Goal: Task Accomplishment & Management: Complete application form

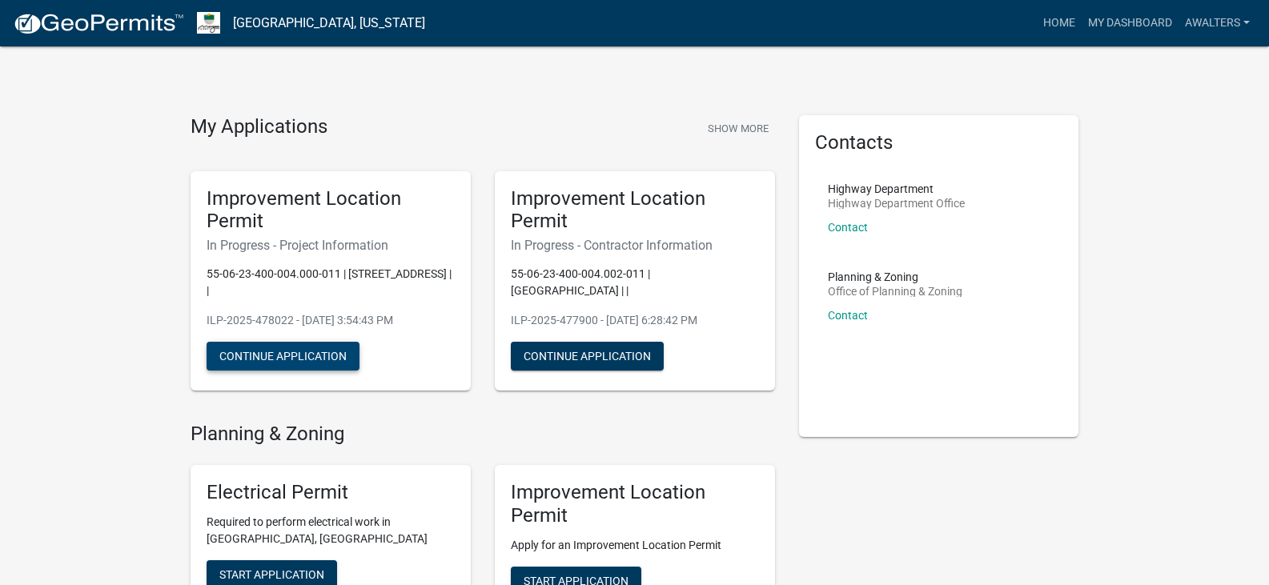
click at [332, 342] on button "Continue Application" at bounding box center [283, 356] width 153 height 29
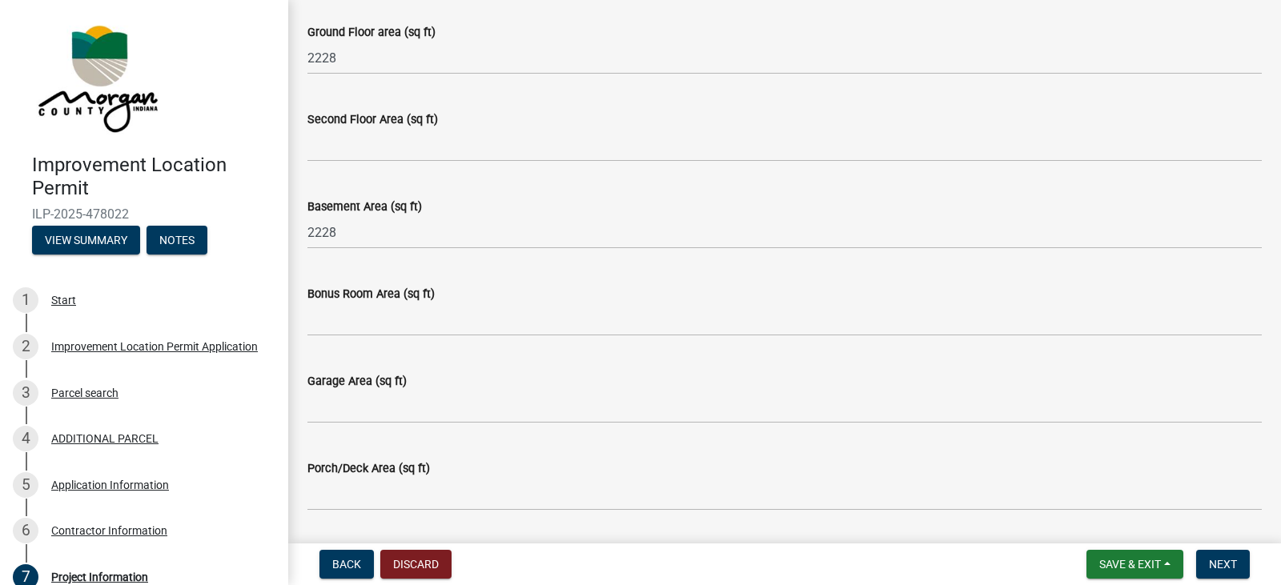
scroll to position [721, 0]
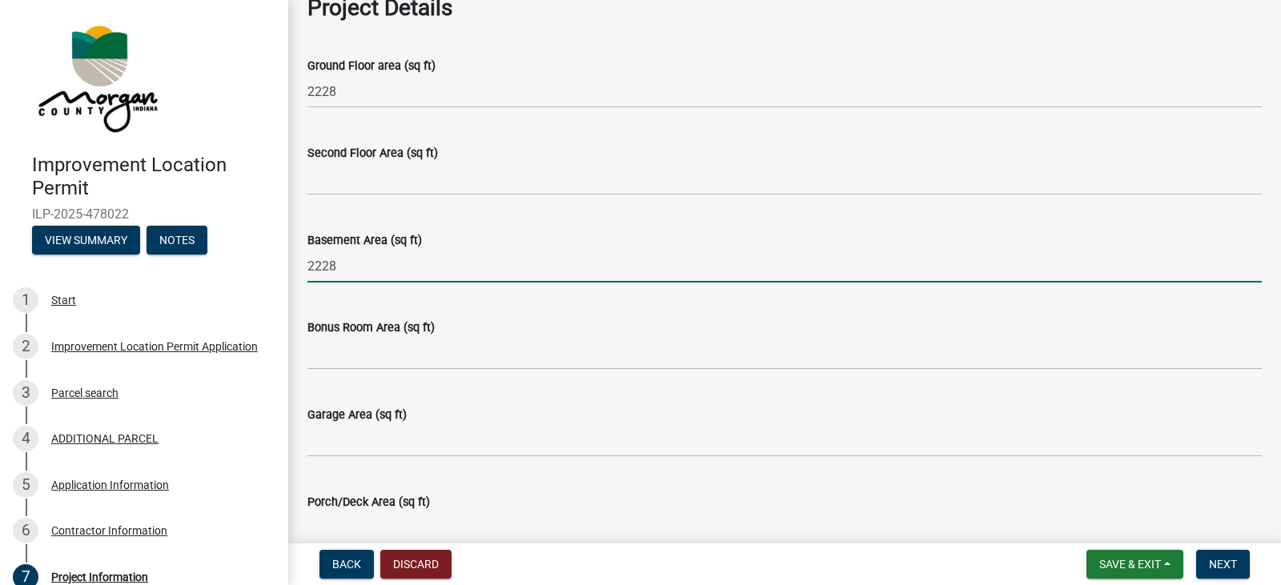
click at [444, 271] on input "2228" at bounding box center [784, 266] width 954 height 33
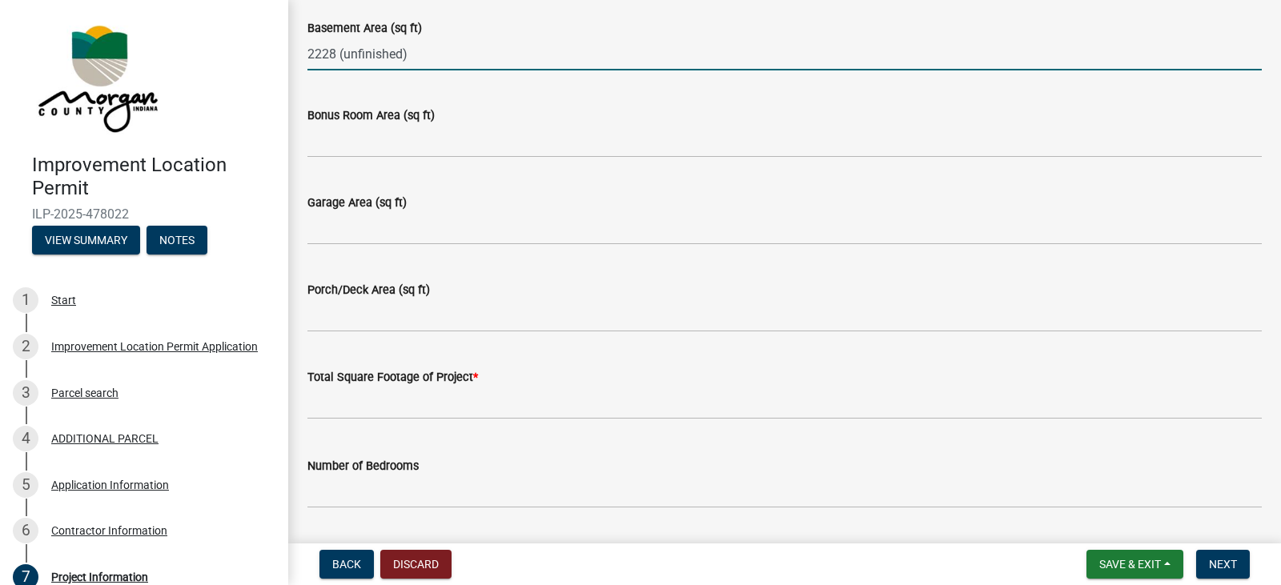
scroll to position [961, 0]
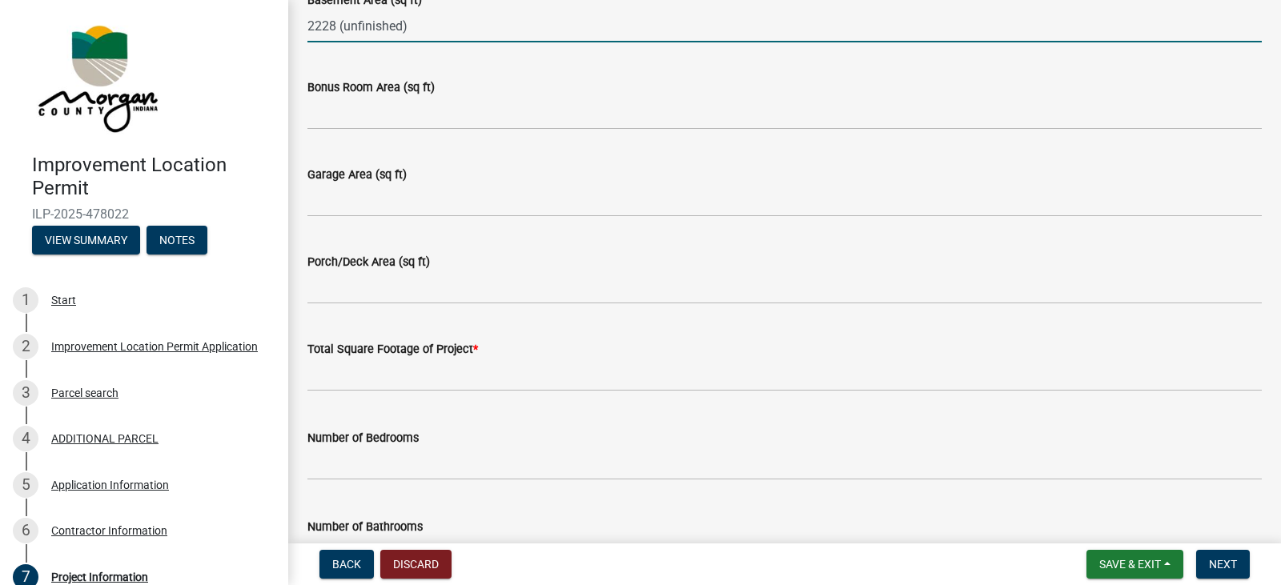
type input "2228 (unfinished)"
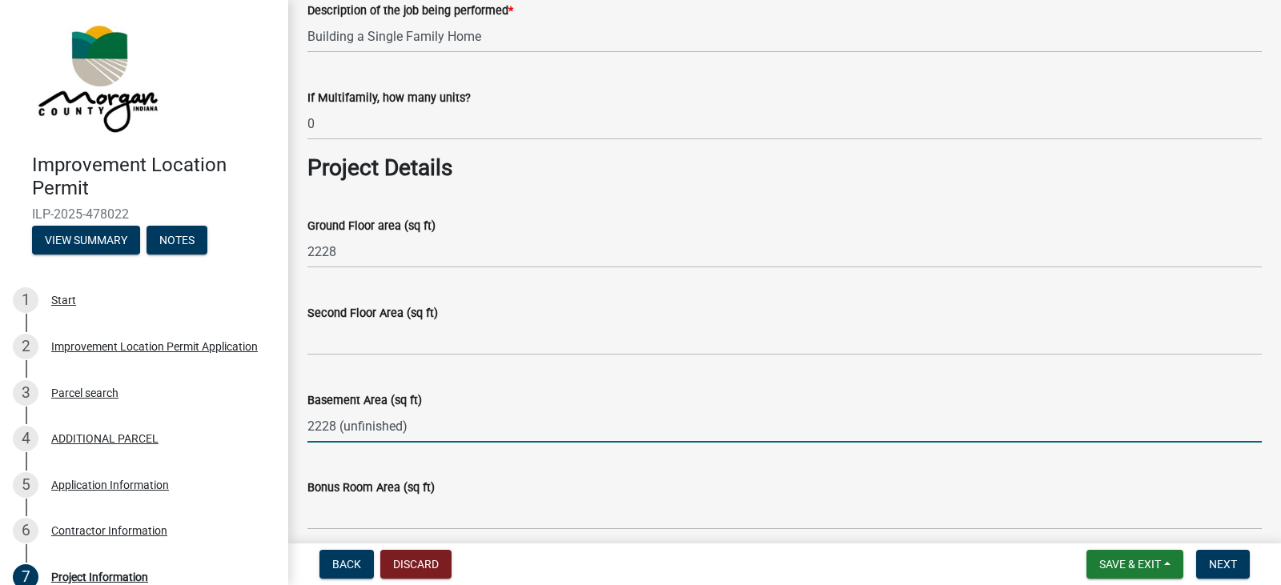
scroll to position [640, 0]
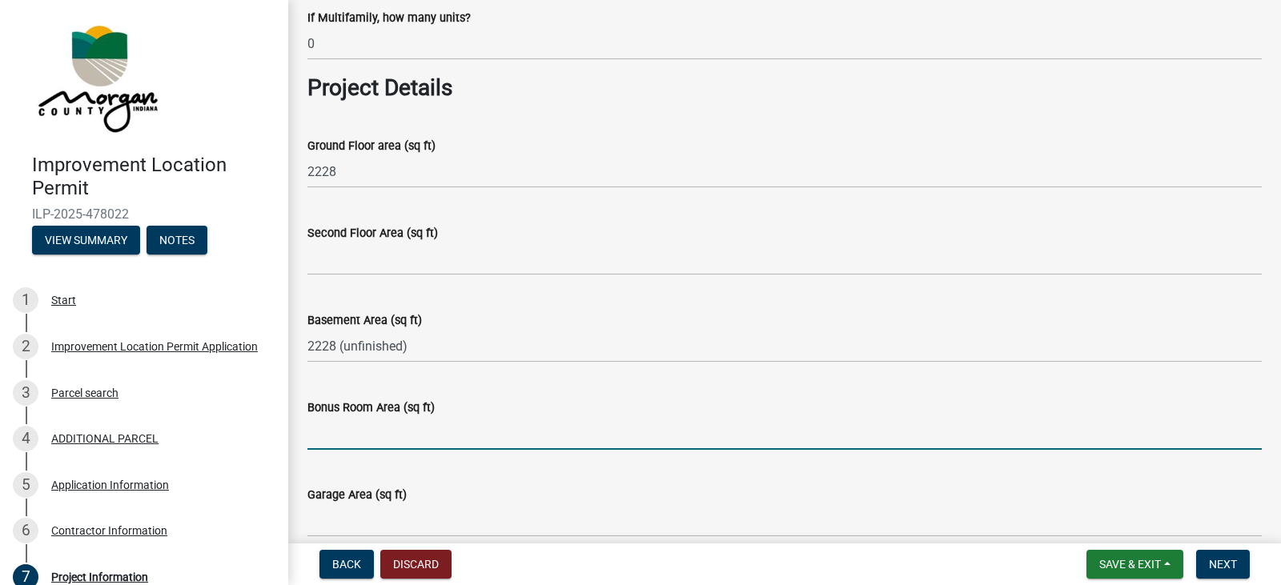
click at [375, 437] on input "Bonus Room Area (sq ft)" at bounding box center [784, 433] width 954 height 33
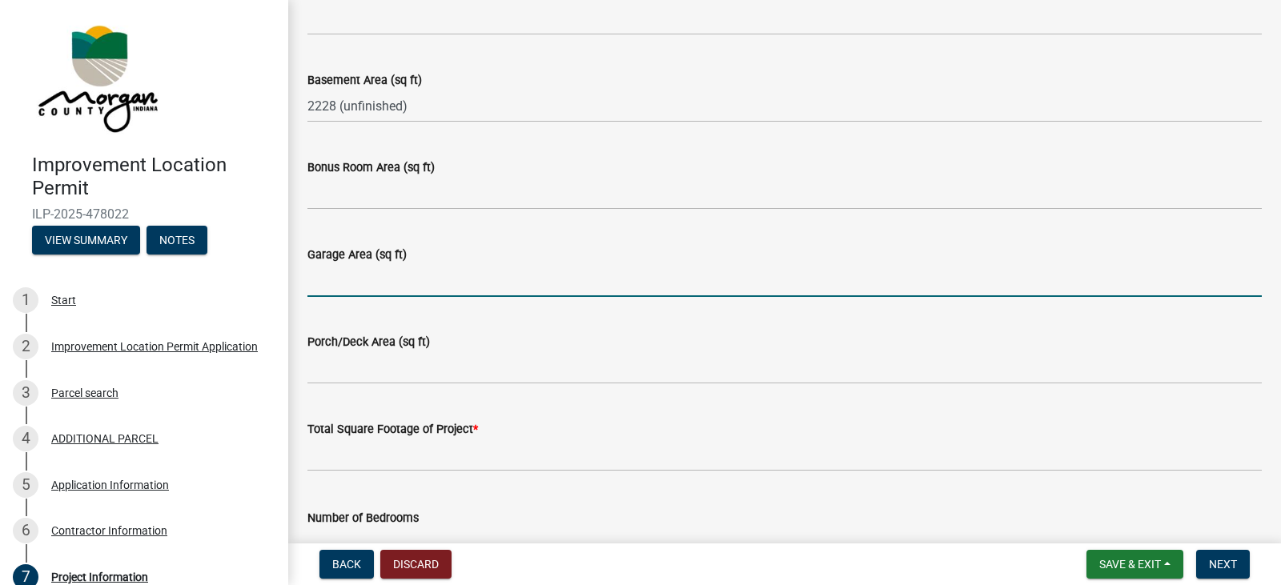
click at [363, 273] on input "Garage Area (sq ft)" at bounding box center [784, 280] width 954 height 33
type input "864"
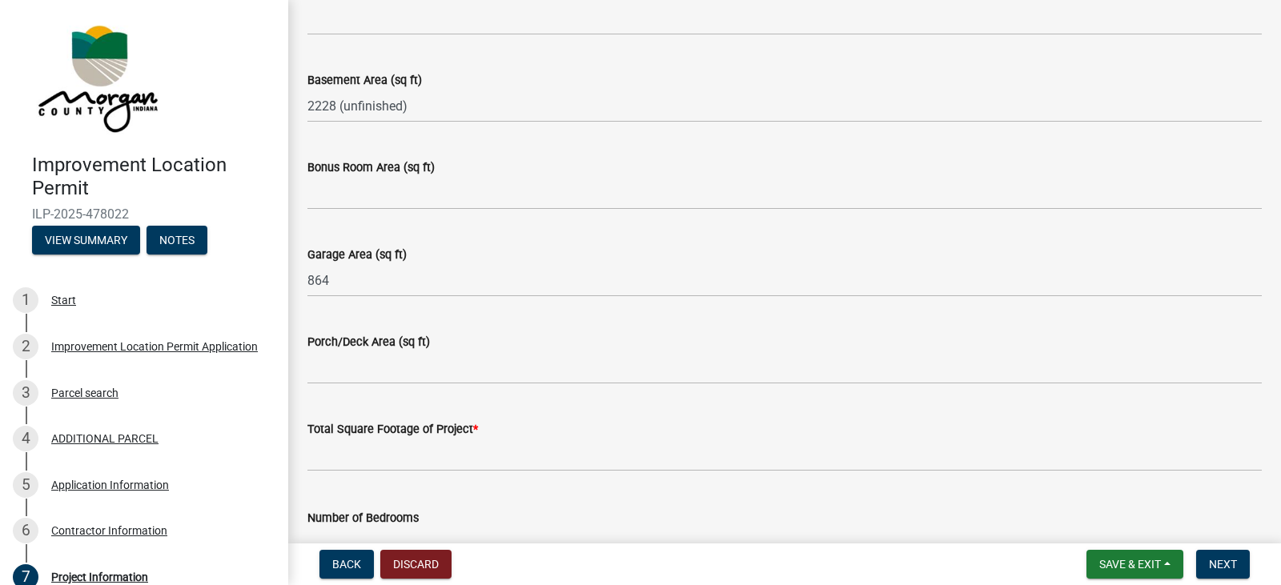
click at [476, 428] on span "*" at bounding box center [475, 430] width 5 height 14
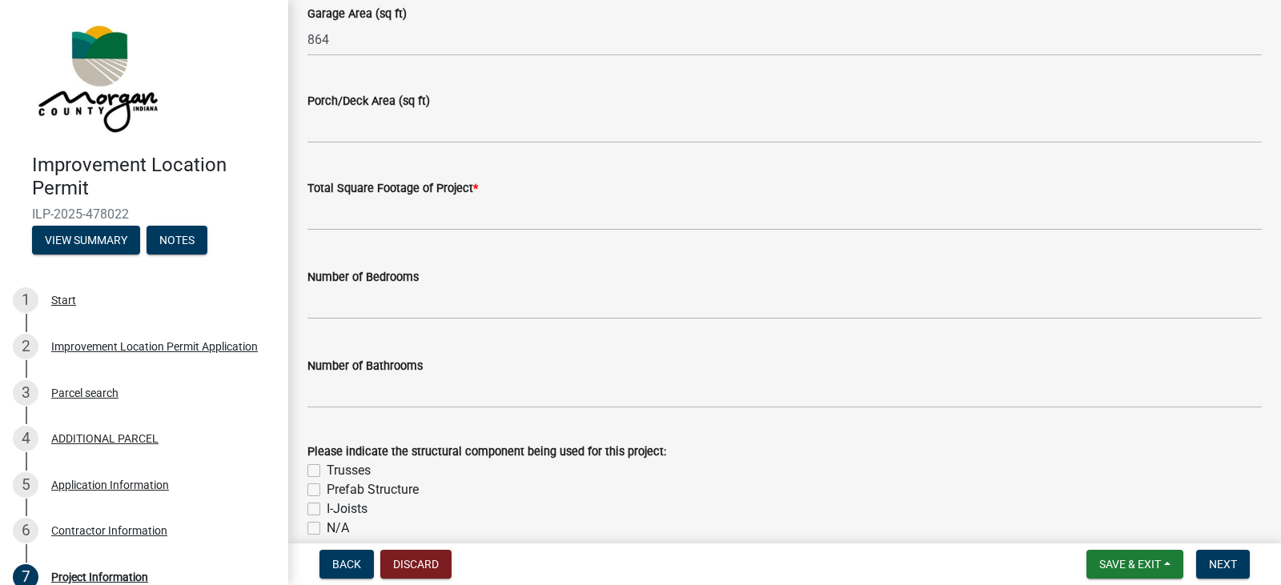
scroll to position [1121, 0]
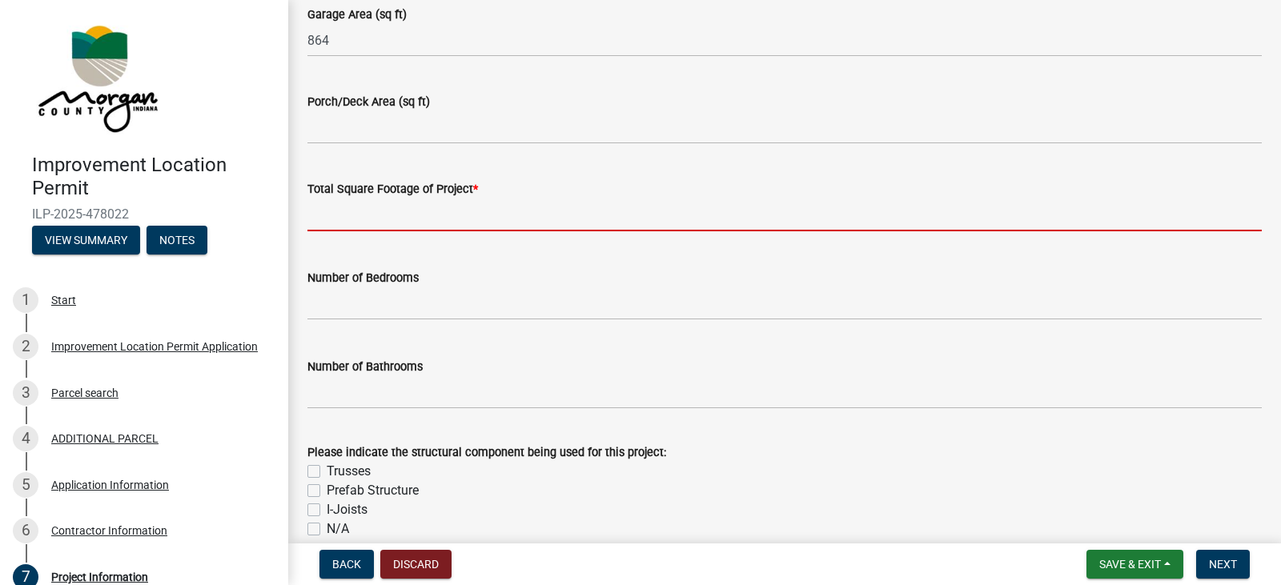
click at [390, 226] on input "text" at bounding box center [784, 215] width 954 height 33
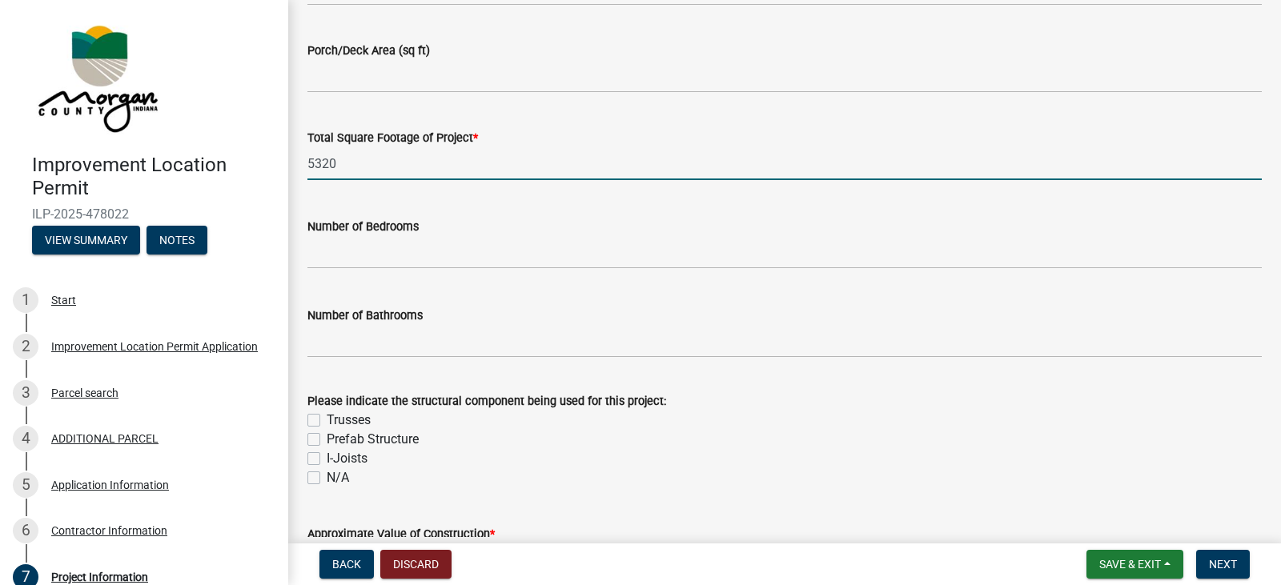
scroll to position [1201, 0]
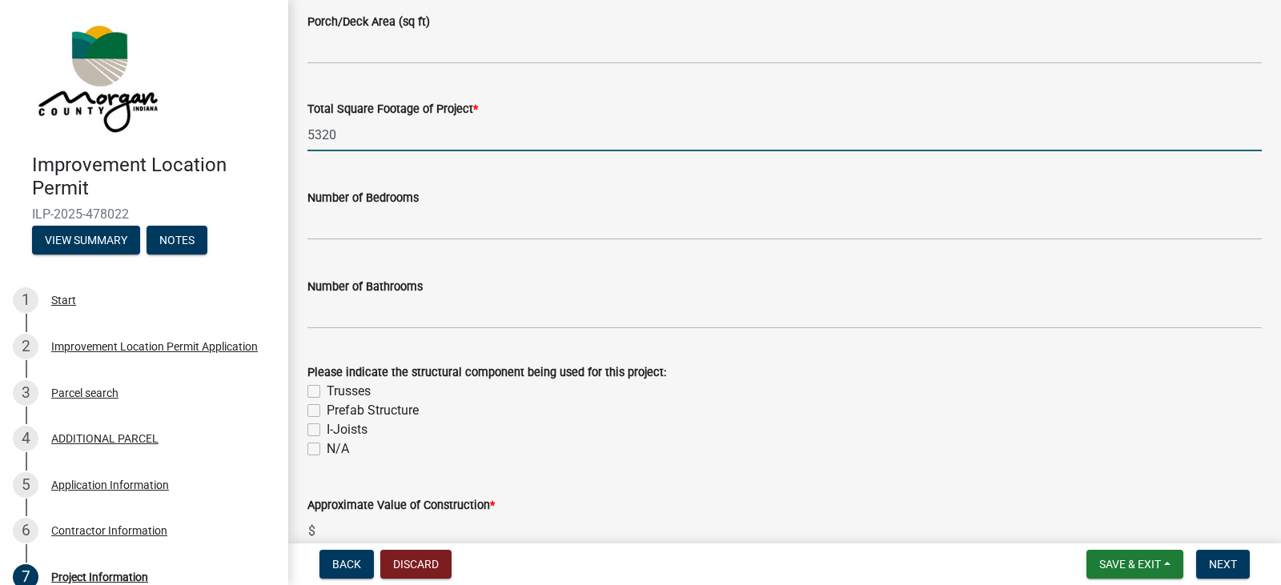
type input "5320"
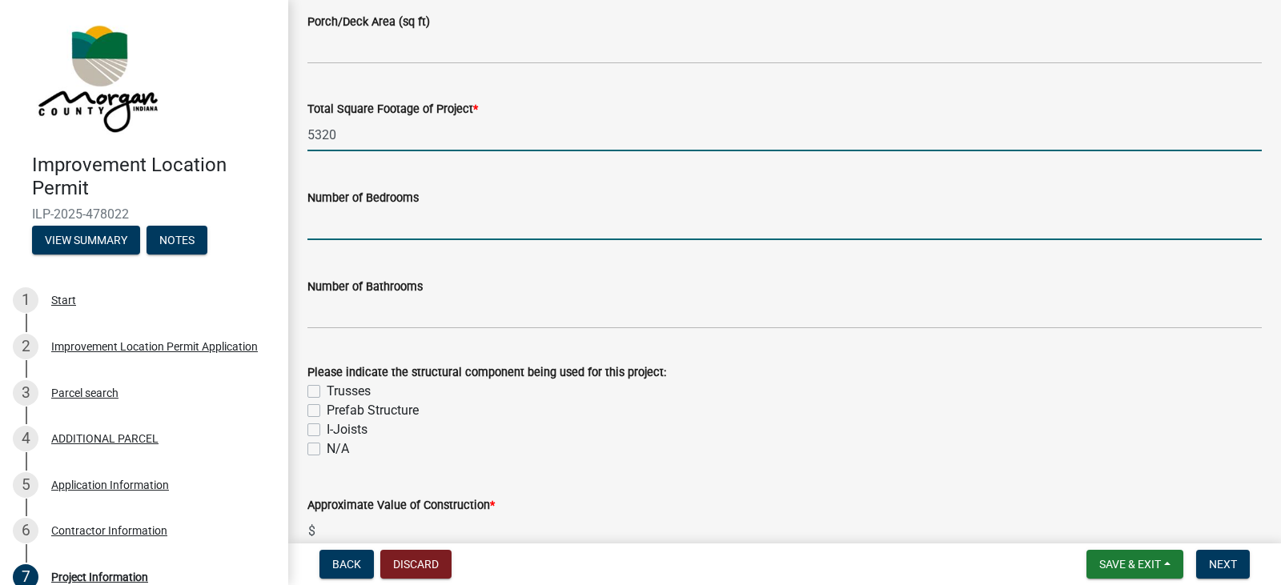
click at [420, 223] on input "text" at bounding box center [784, 223] width 954 height 33
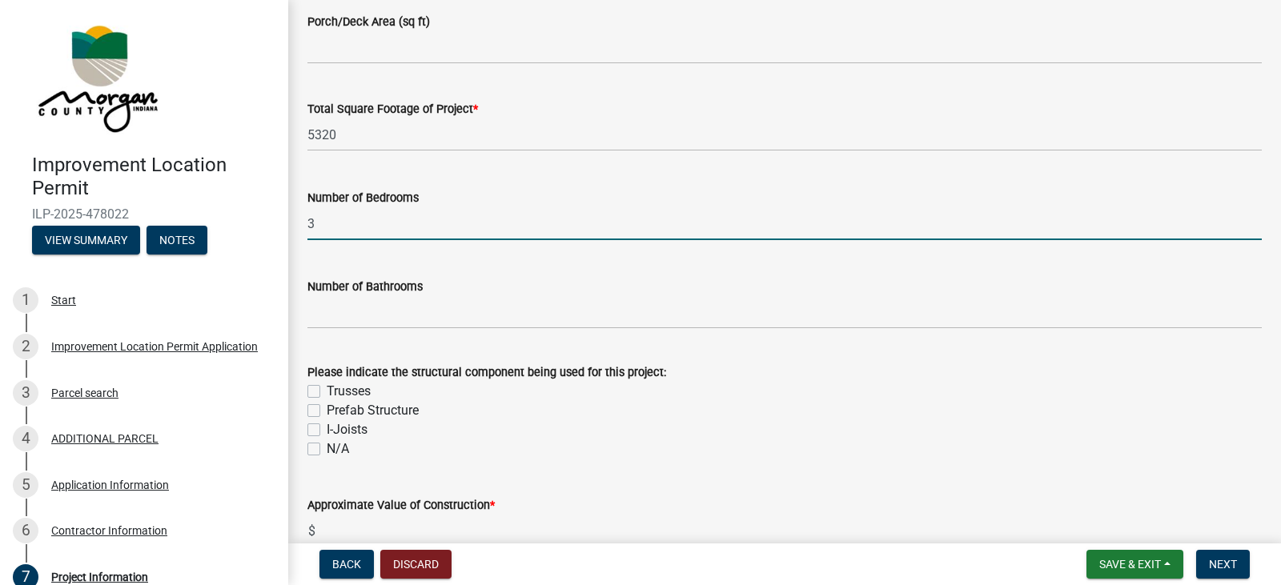
type input "3"
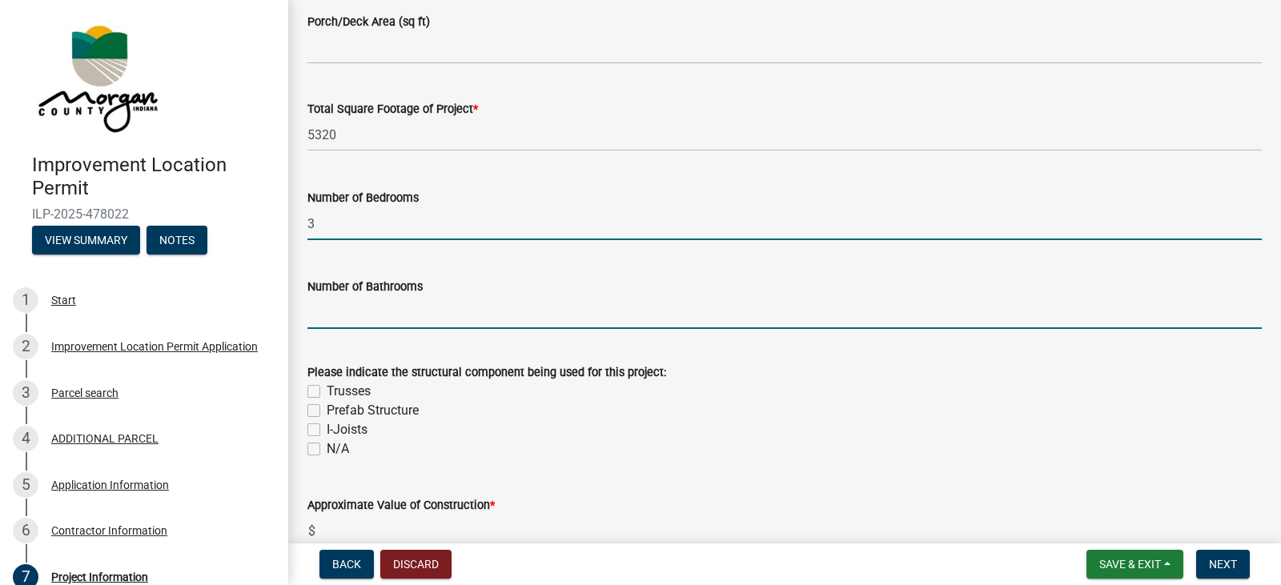
click at [428, 309] on input "text" at bounding box center [784, 312] width 954 height 33
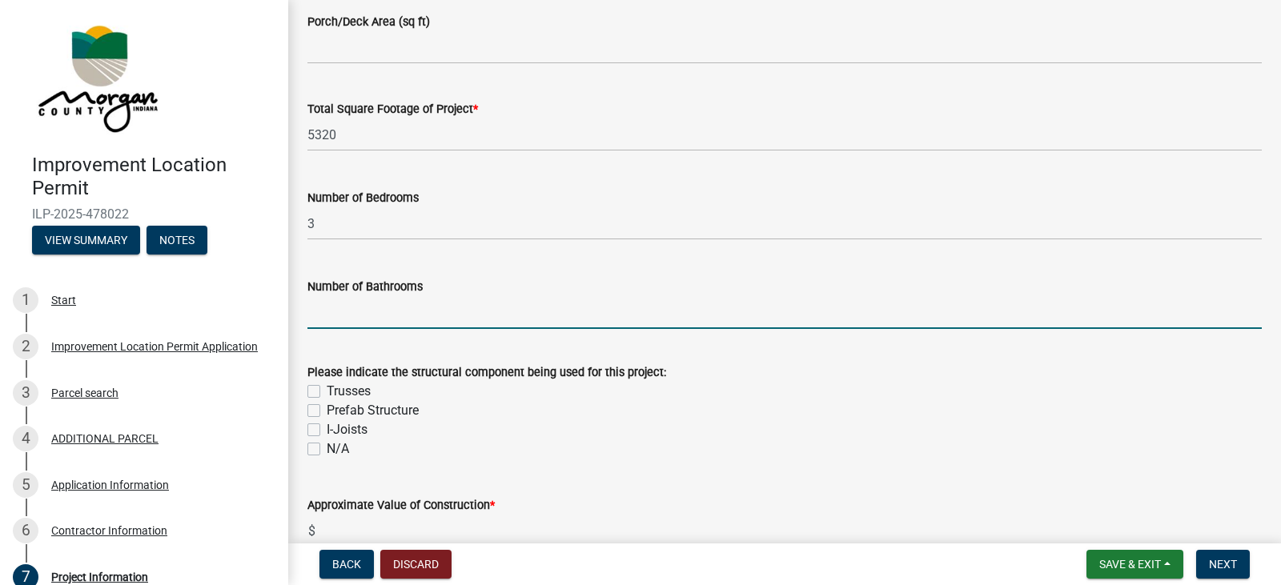
type input "2"
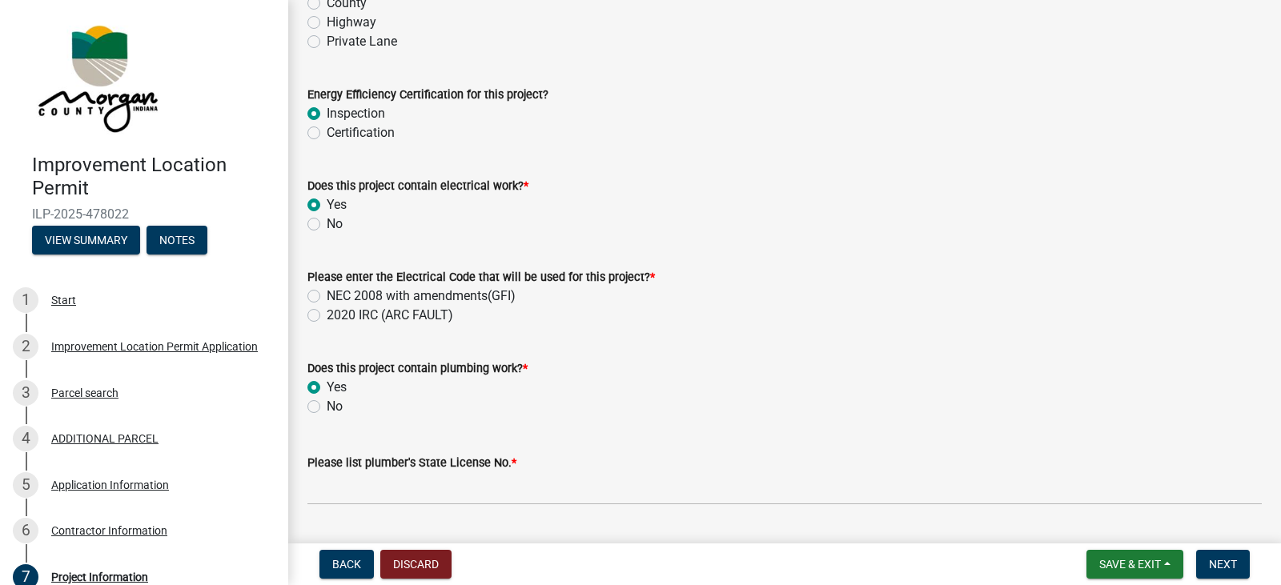
scroll to position [2082, 0]
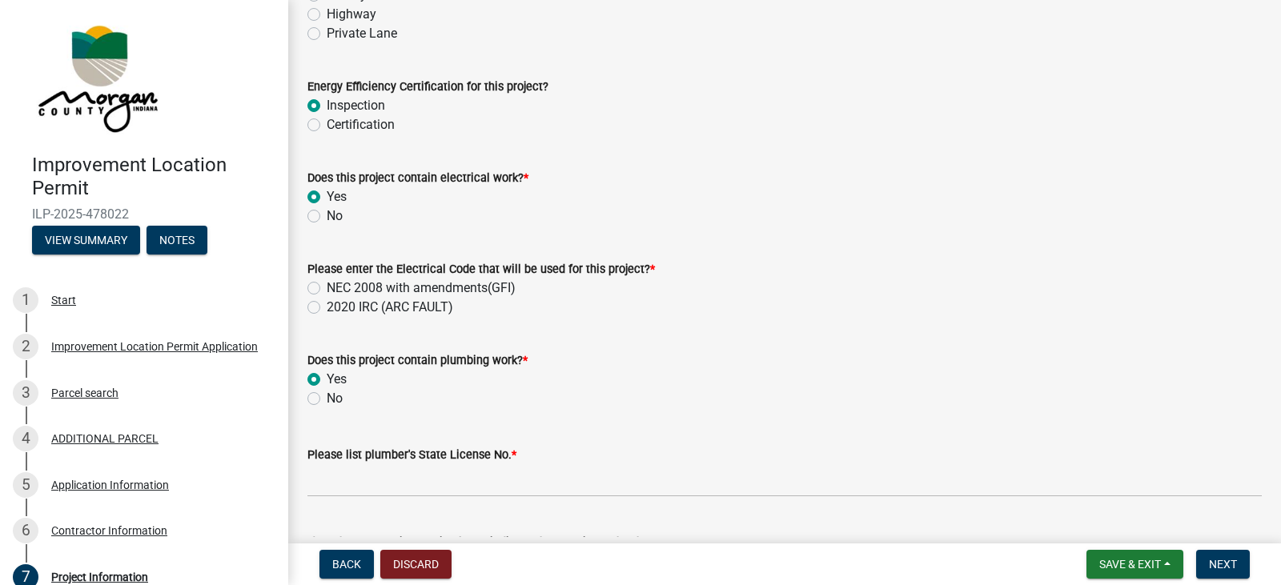
type input "1.5"
click at [327, 286] on label "NEC 2008 with amendments(GFI)" at bounding box center [421, 288] width 189 height 19
click at [327, 286] on input "NEC 2008 with amendments(GFI)" at bounding box center [332, 284] width 10 height 10
radio input "true"
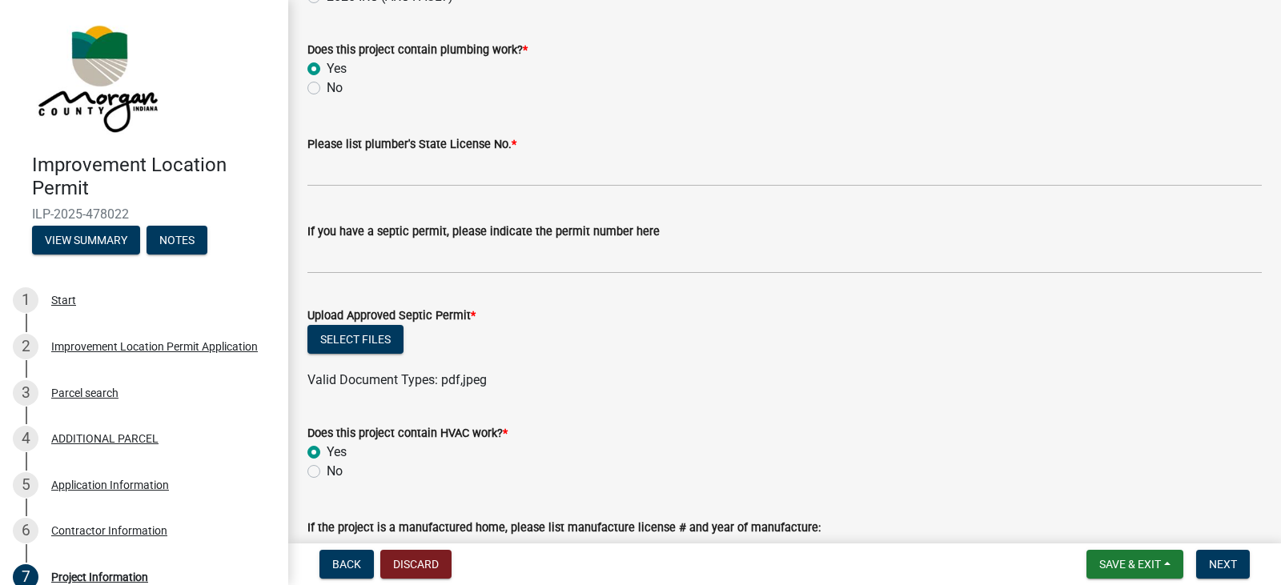
scroll to position [2402, 0]
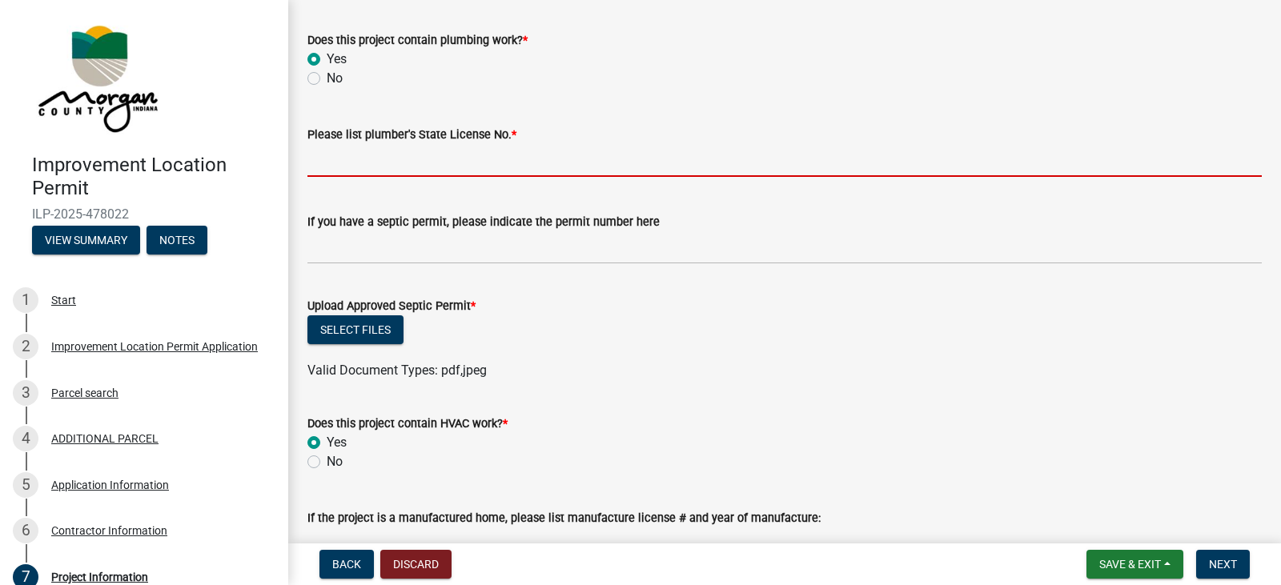
click at [432, 171] on input "Please list plumber's State License No. *" at bounding box center [784, 160] width 954 height 33
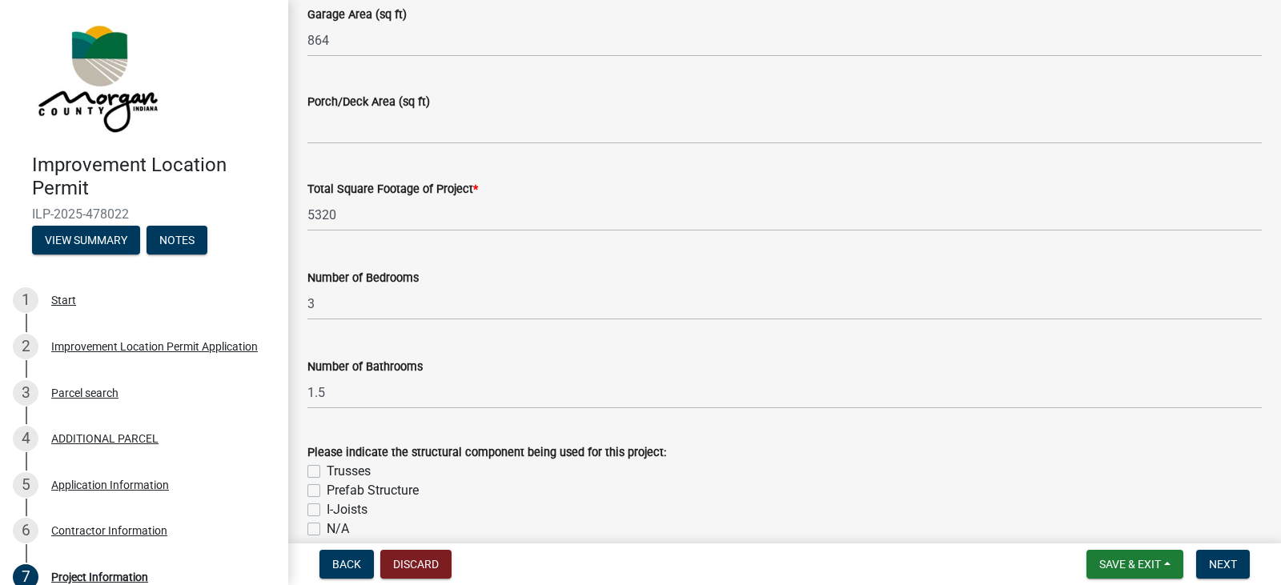
scroll to position [1041, 0]
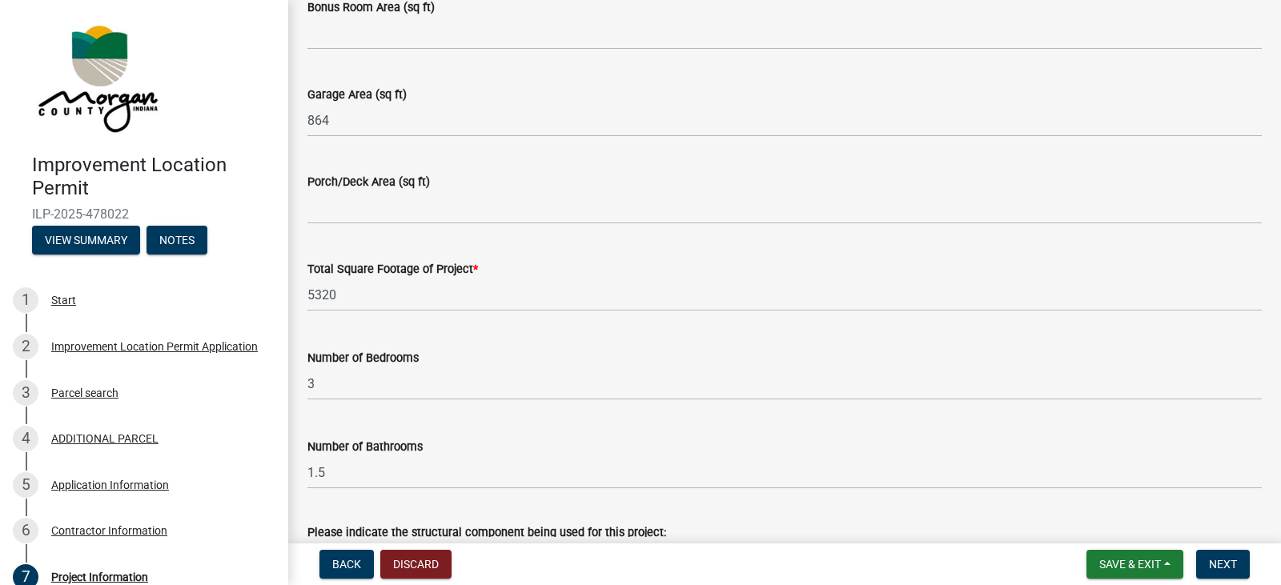
type input "PC11800042"
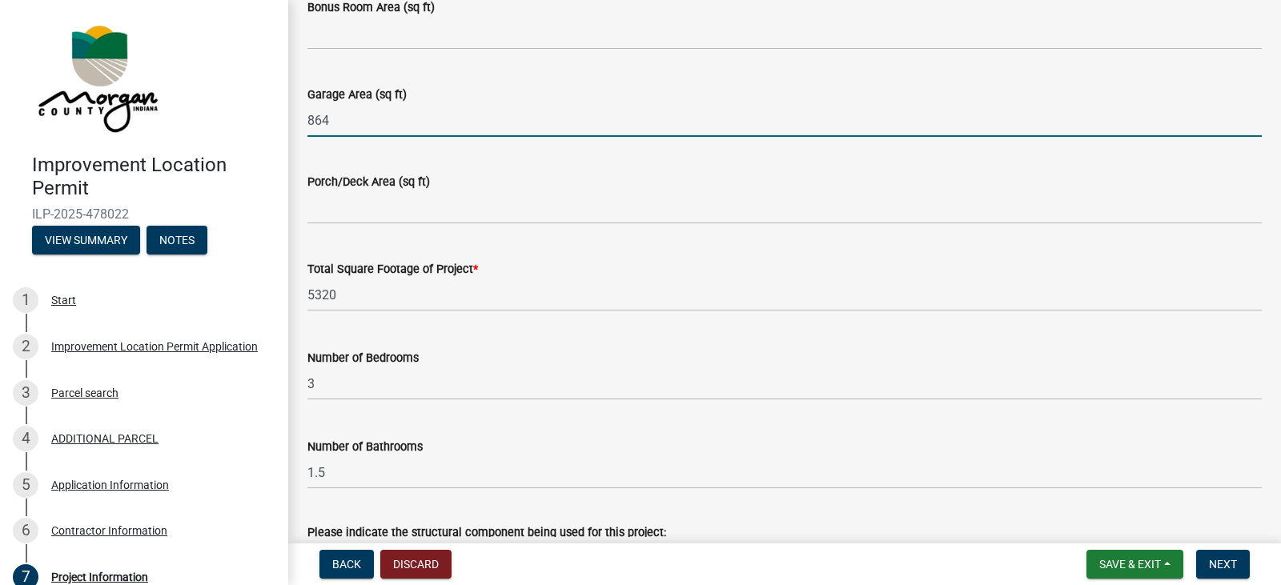
drag, startPoint x: 284, startPoint y: 132, endPoint x: 219, endPoint y: 147, distance: 67.4
click at [248, 136] on div "Improvement Location Permit ILP-2025-478022 View Summary Notes 1 Start 2 Improv…" at bounding box center [640, 292] width 1281 height 585
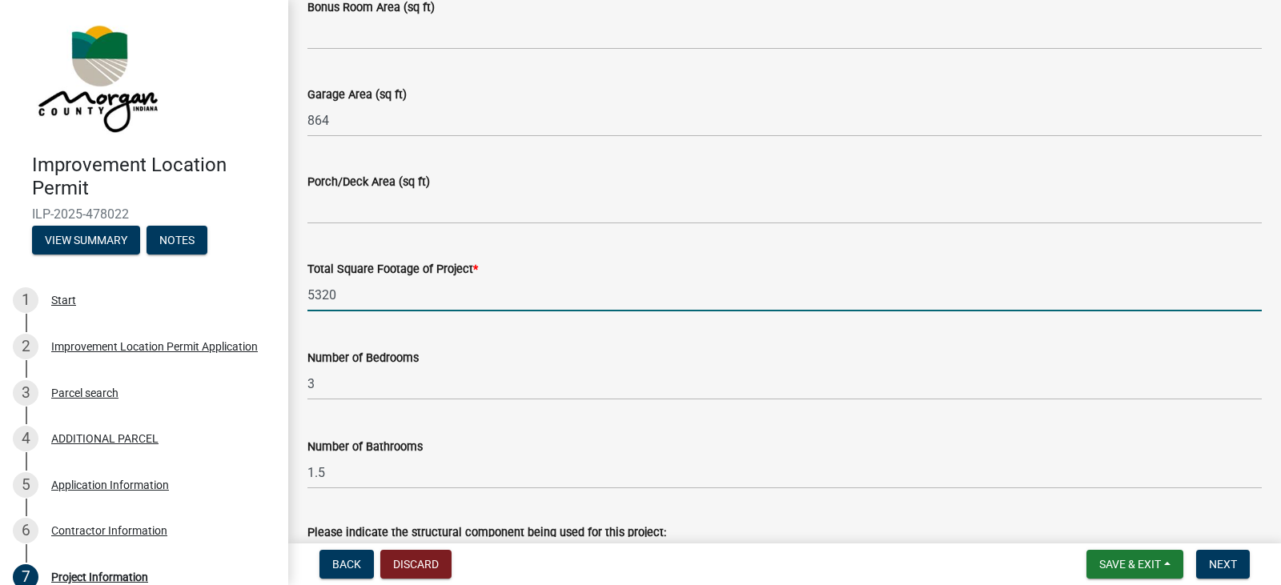
click at [403, 305] on input "5320" at bounding box center [784, 295] width 954 height 33
click at [399, 305] on input "5320" at bounding box center [784, 295] width 954 height 33
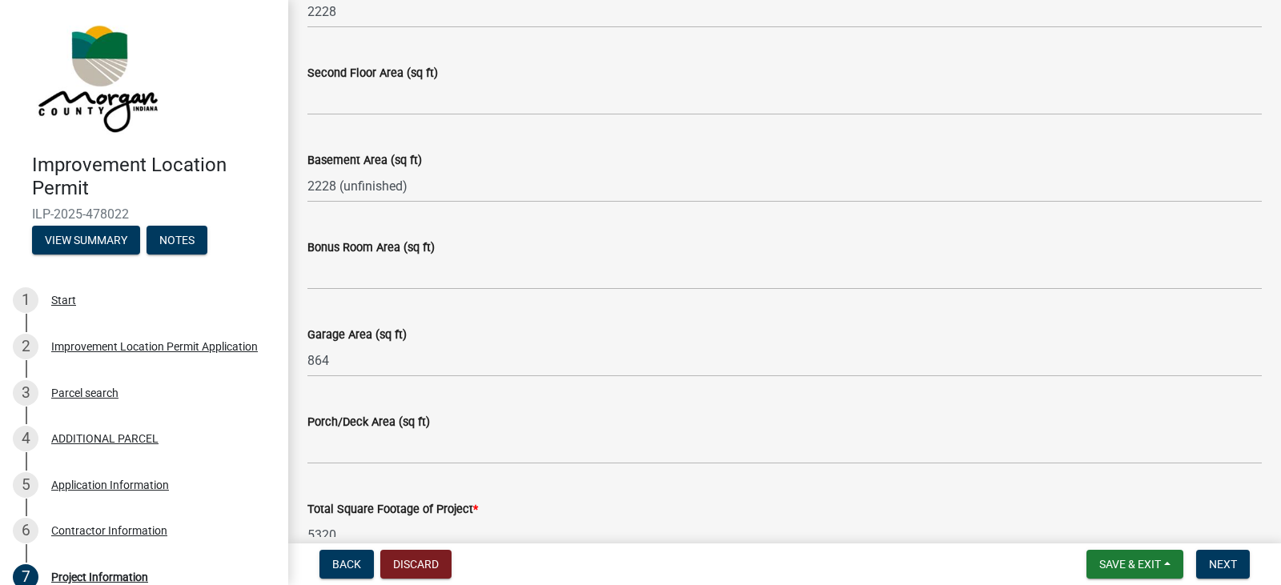
scroll to position [881, 0]
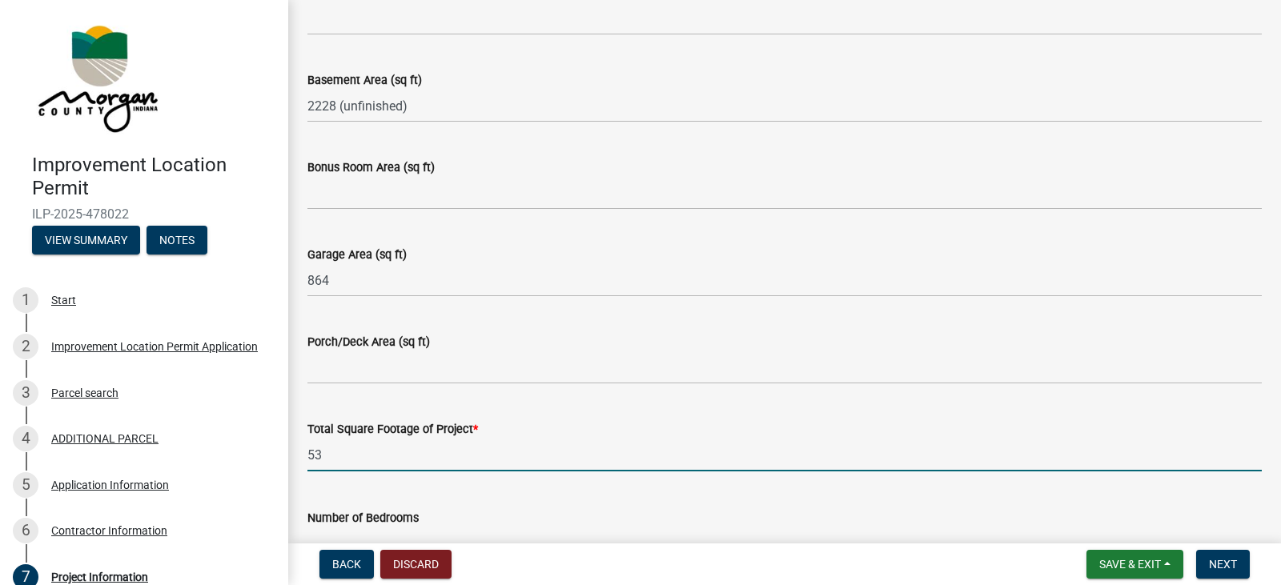
type input "5"
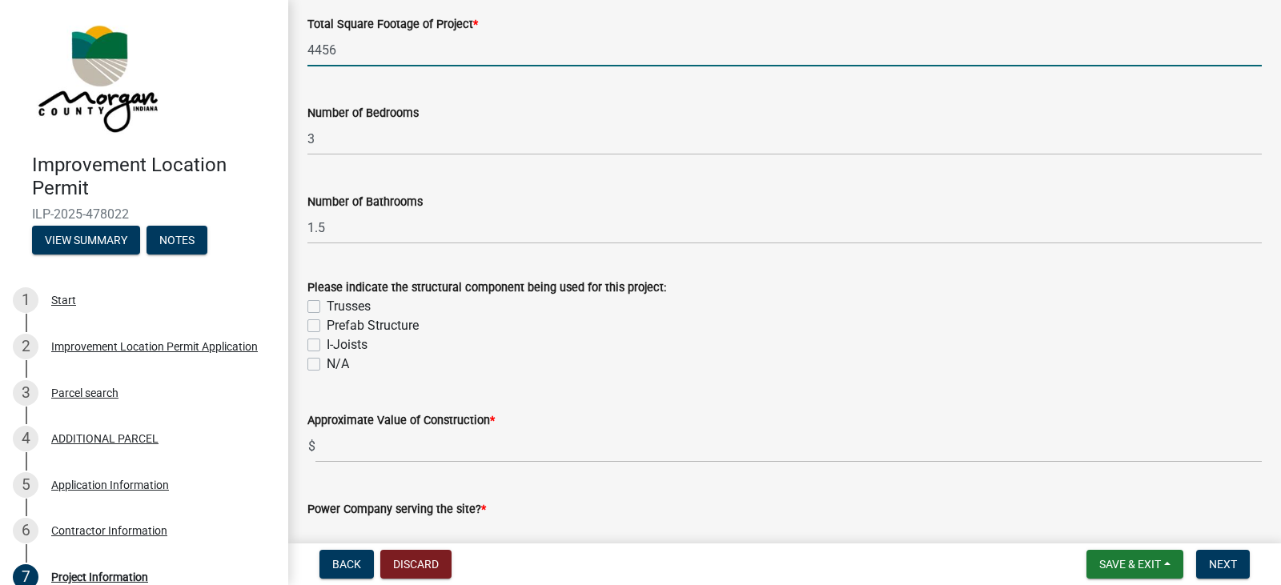
scroll to position [1361, 0]
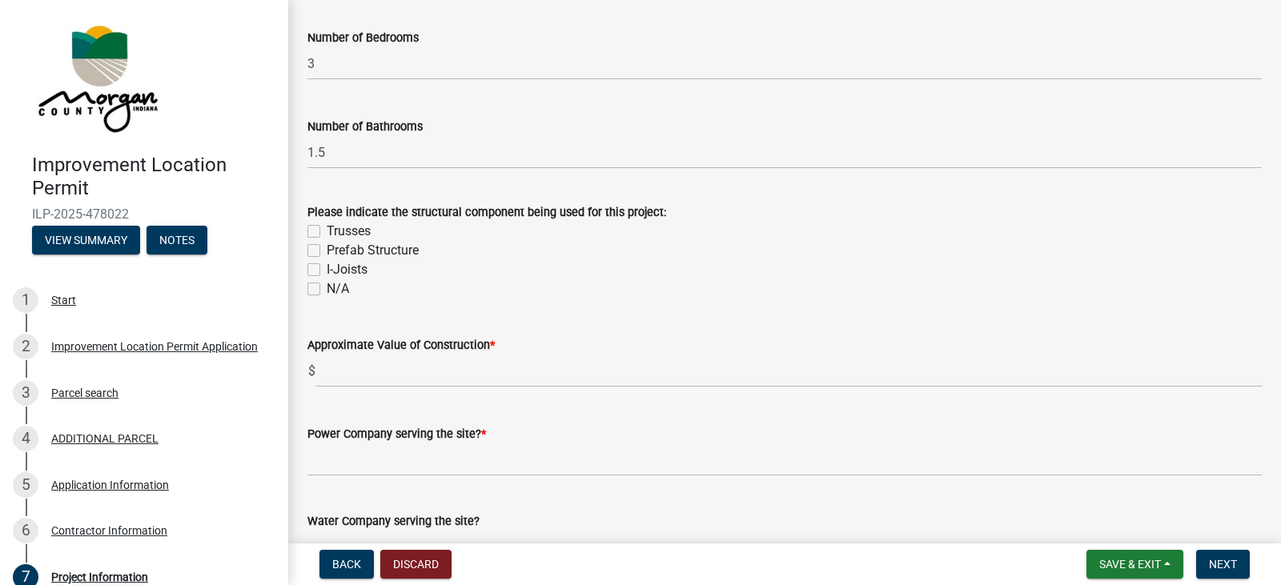
type input "4456"
click at [327, 231] on label "Trusses" at bounding box center [349, 231] width 44 height 19
click at [327, 231] on input "Trusses" at bounding box center [332, 227] width 10 height 10
checkbox input "true"
checkbox input "false"
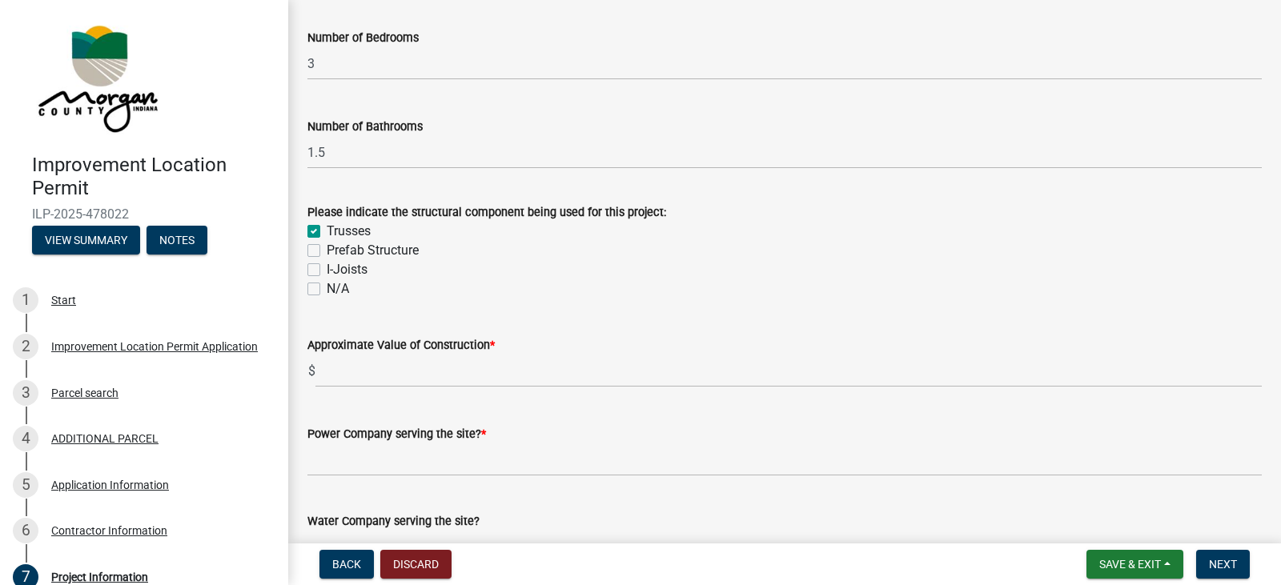
checkbox input "false"
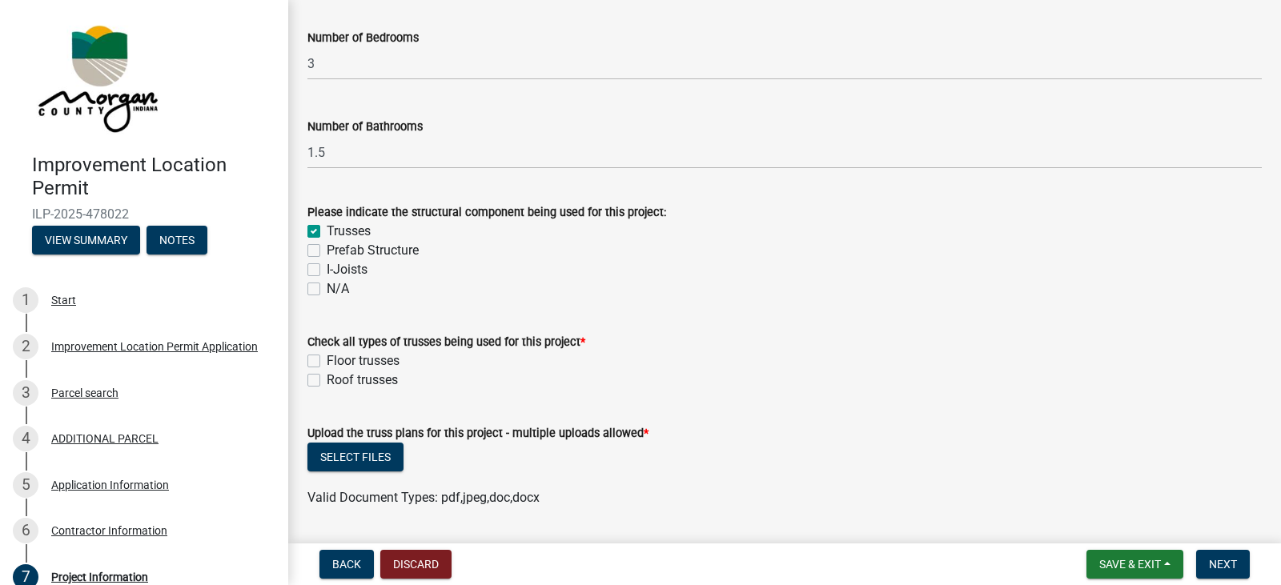
scroll to position [1441, 0]
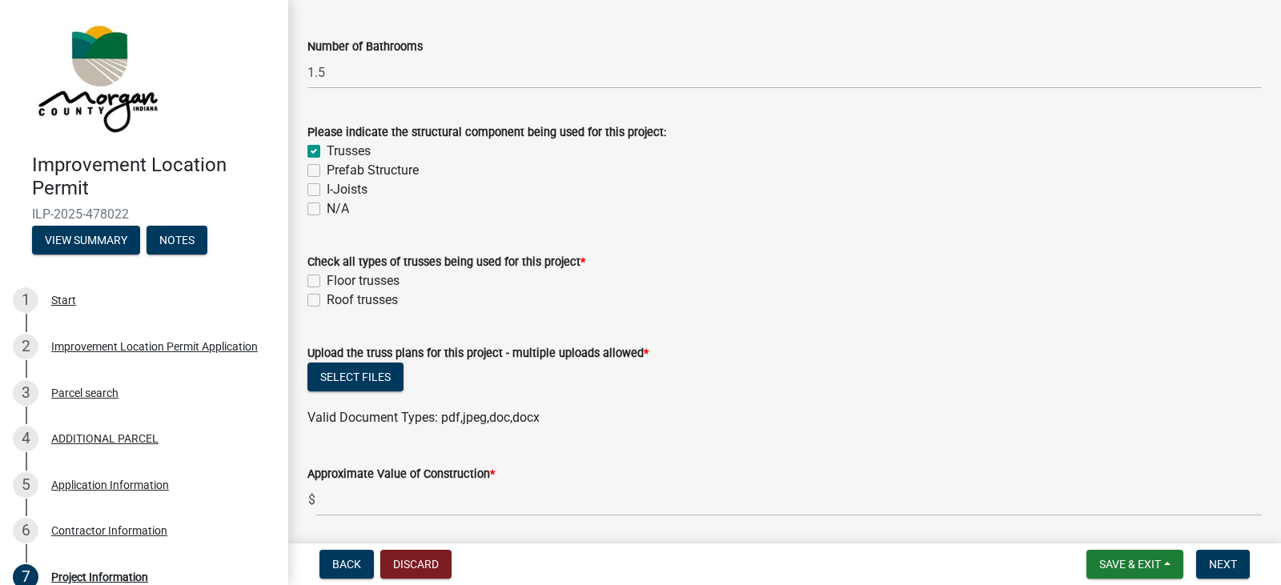
click at [327, 303] on label "Roof trusses" at bounding box center [362, 300] width 71 height 19
click at [327, 301] on input "Roof trusses" at bounding box center [332, 296] width 10 height 10
checkbox input "true"
checkbox input "false"
checkbox input "true"
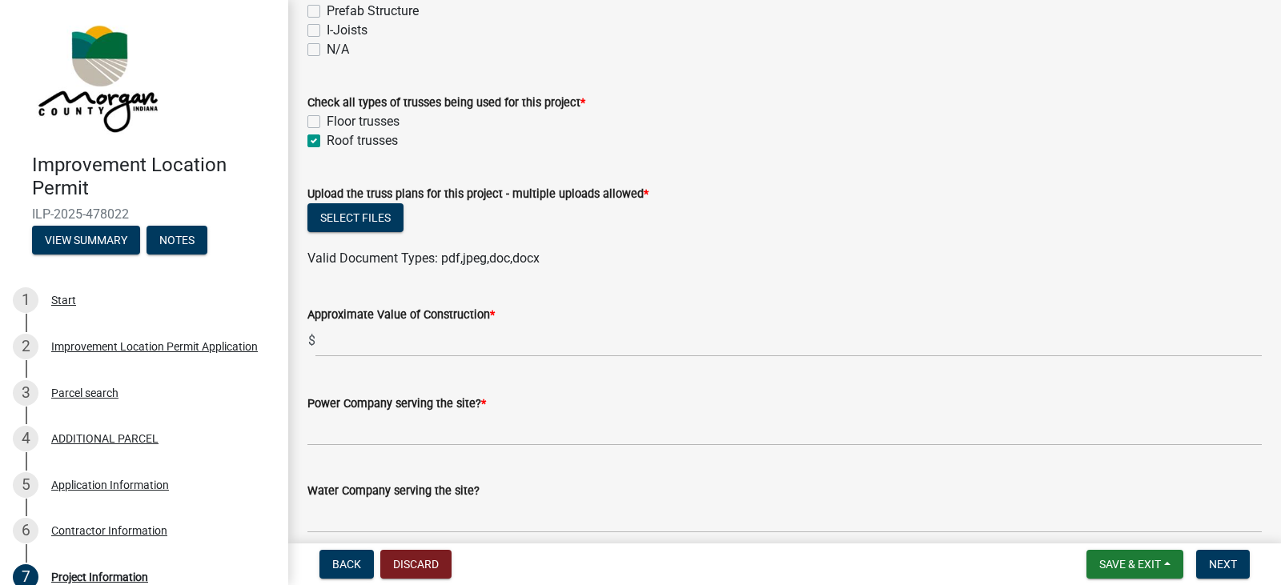
scroll to position [1601, 0]
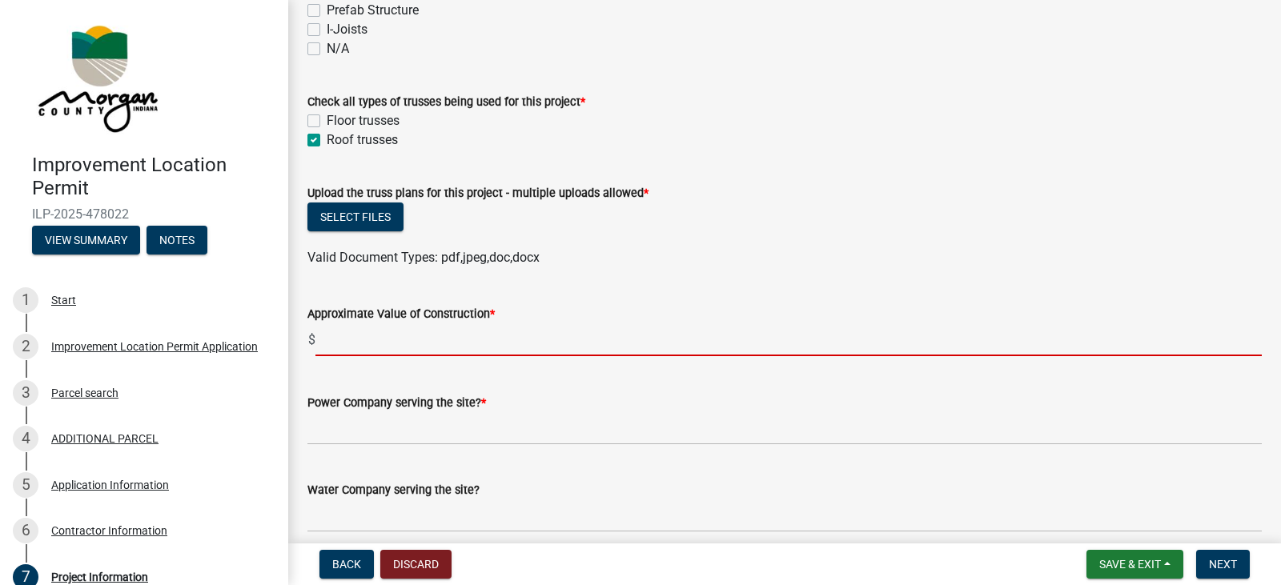
click at [389, 345] on input "text" at bounding box center [788, 339] width 946 height 33
click at [486, 312] on label "Approximate Value of Construction *" at bounding box center [400, 314] width 187 height 11
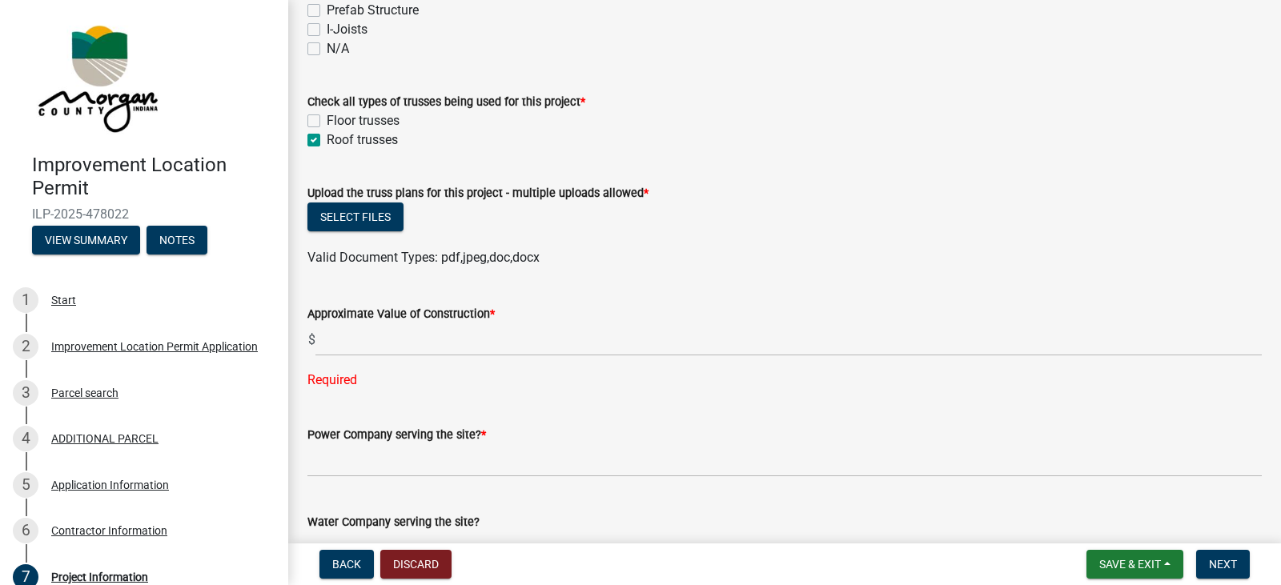
click at [490, 311] on span "*" at bounding box center [492, 314] width 5 height 14
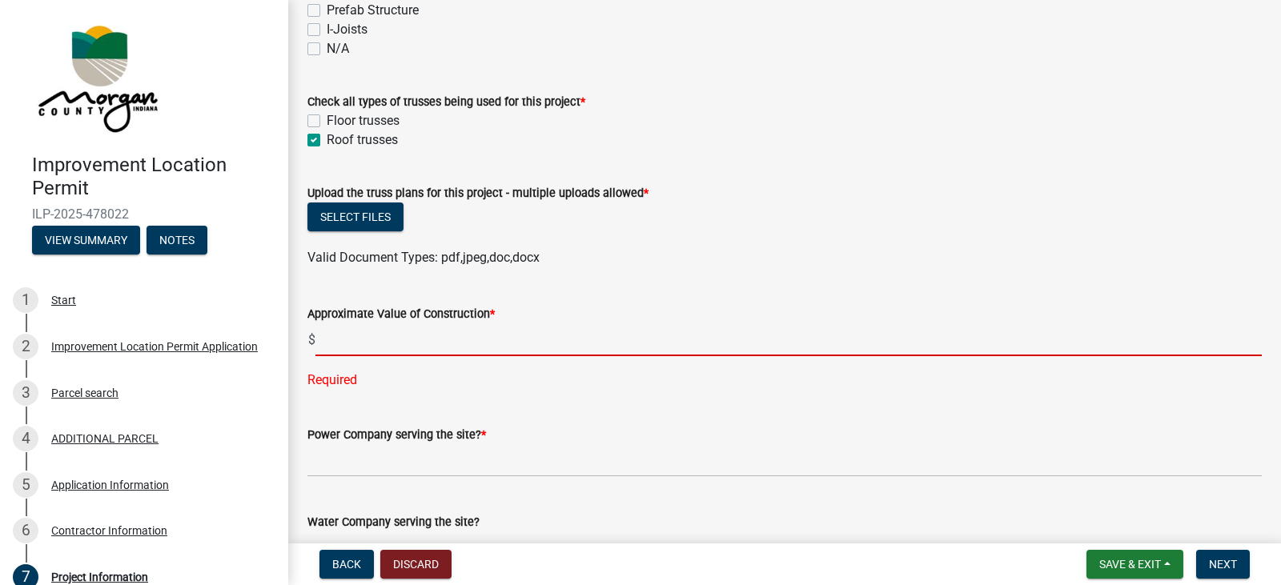
click at [426, 330] on input "text" at bounding box center [788, 339] width 946 height 33
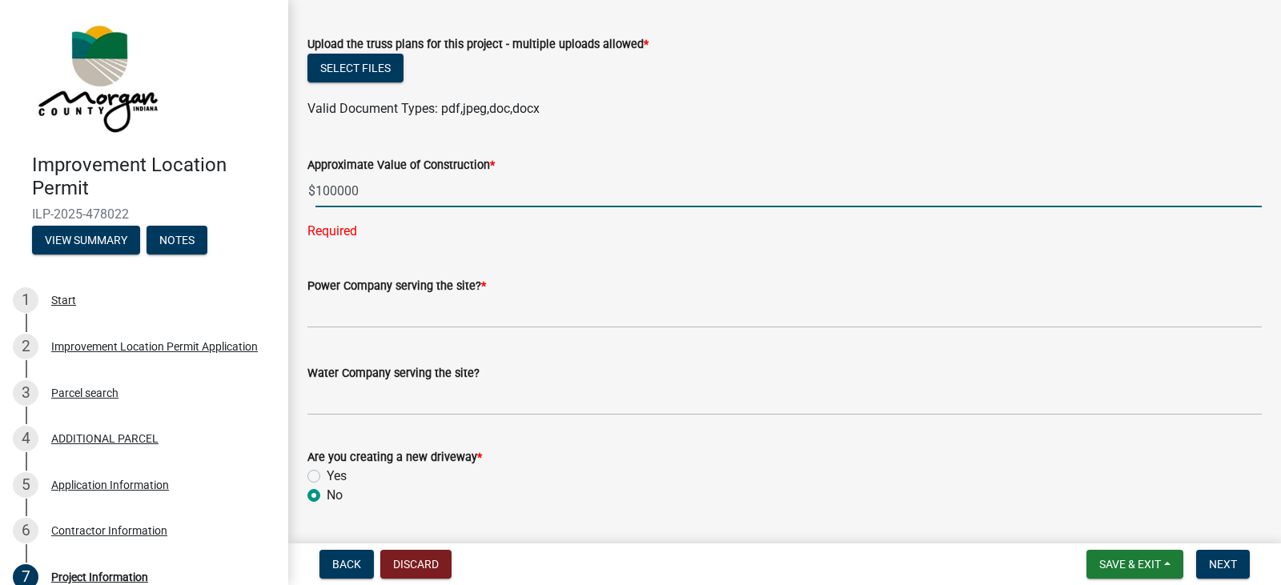
scroll to position [1761, 0]
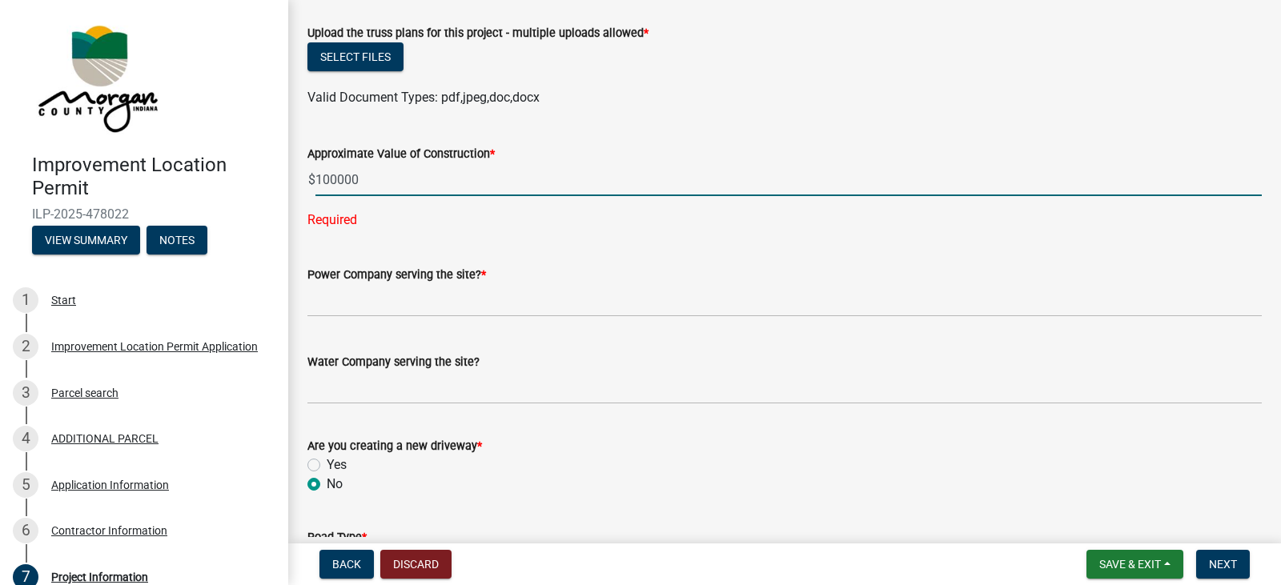
type input "100000"
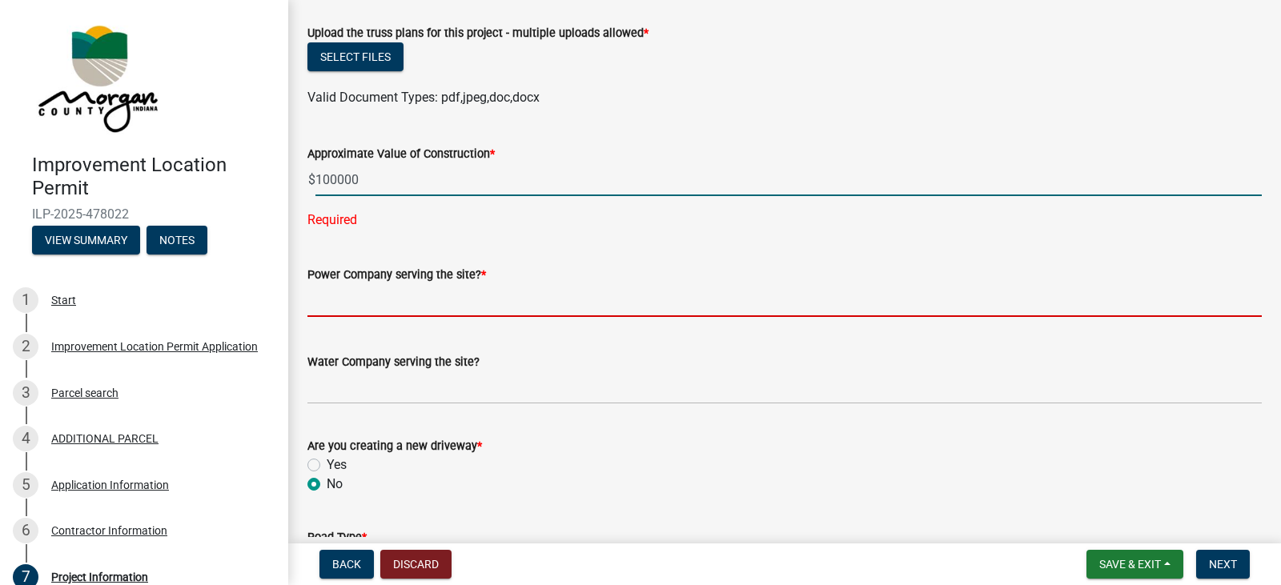
click at [429, 314] on wm-data-entity-input-list "Project Information Please indicate in your project description the additional …" at bounding box center [784, 493] width 954 height 4330
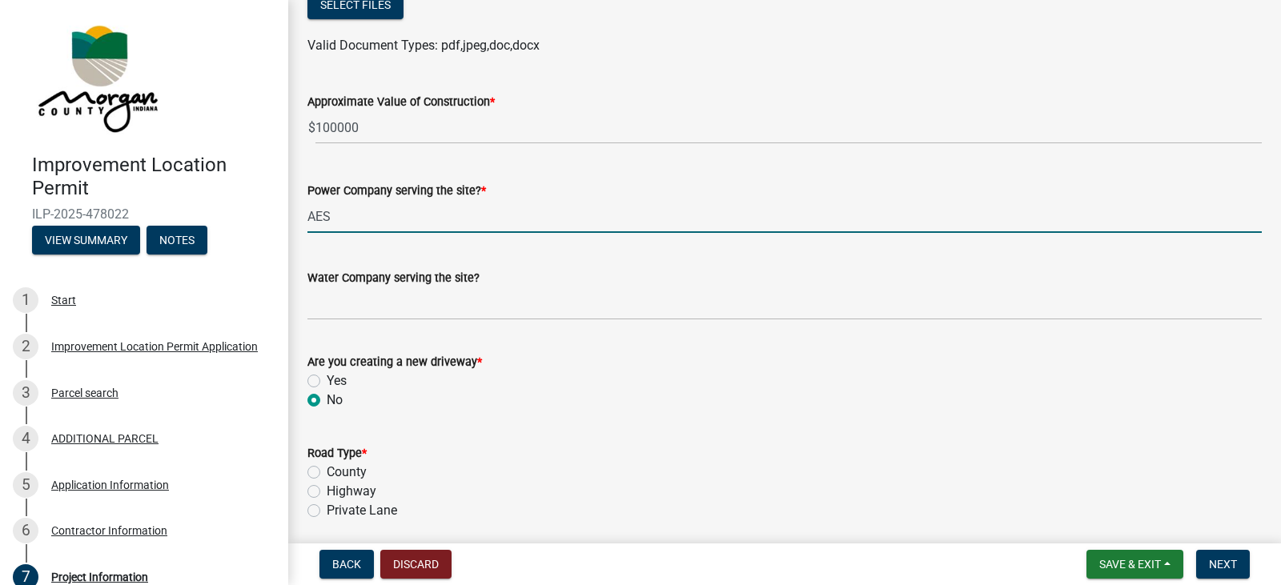
scroll to position [1841, 0]
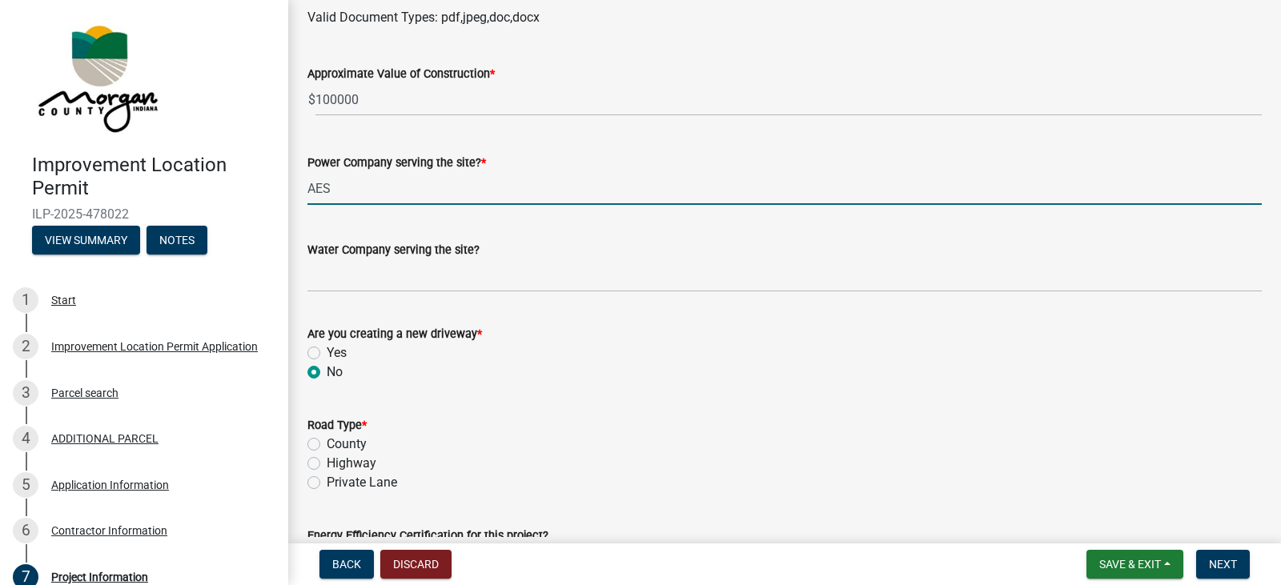
type input "AES"
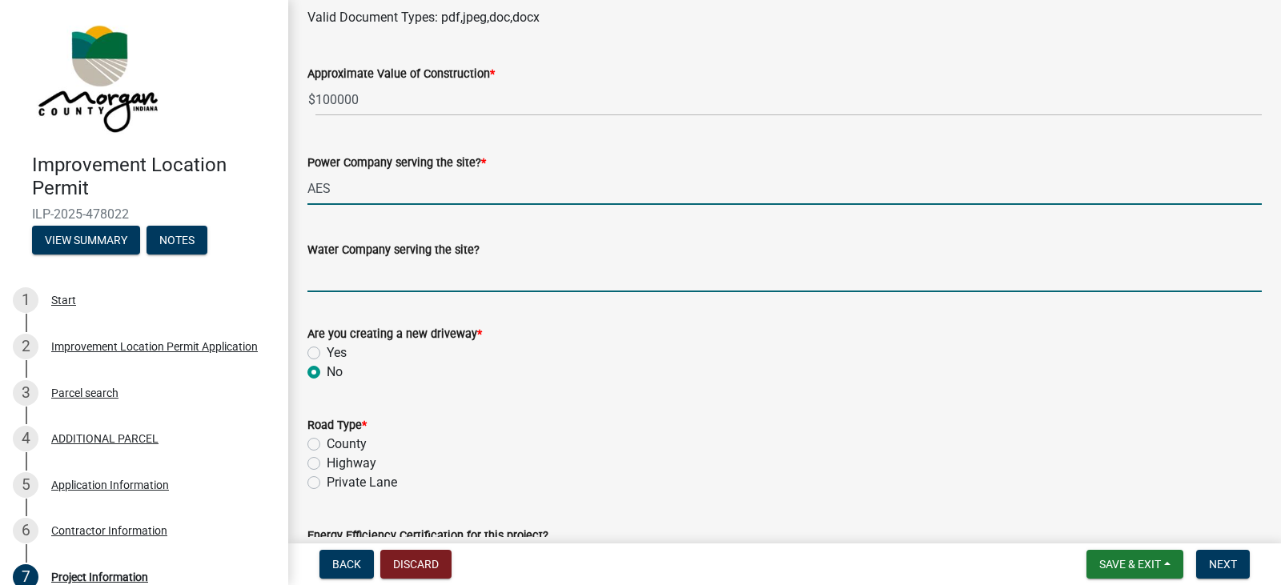
click at [389, 275] on input "Water Company serving the site?" at bounding box center [784, 275] width 954 height 33
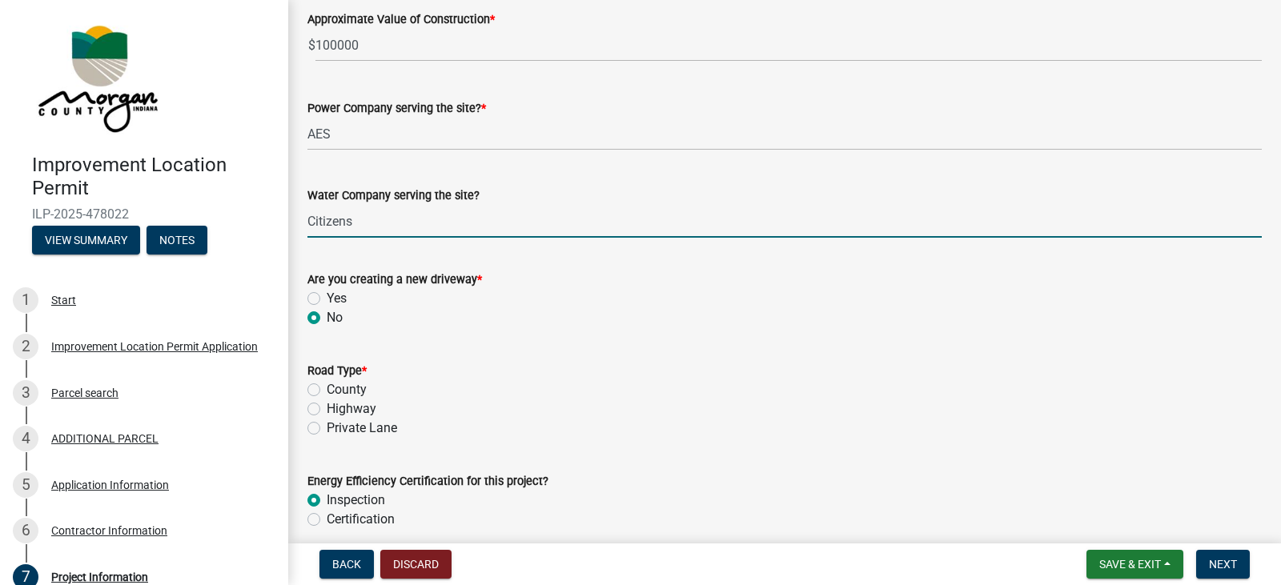
scroll to position [1921, 0]
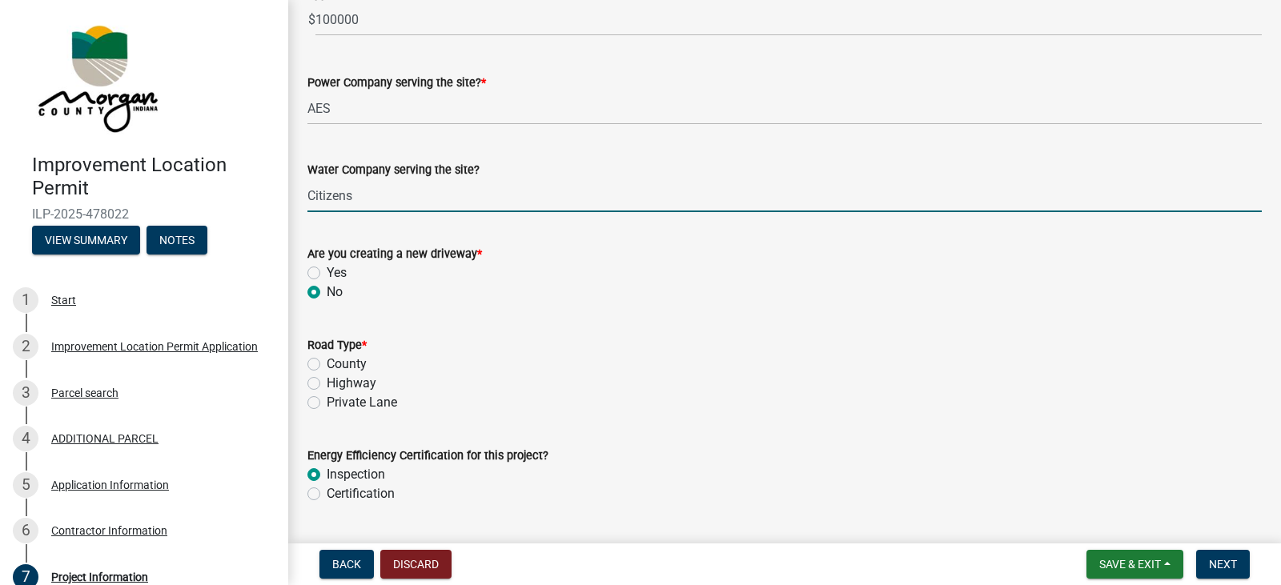
type input "Citizens"
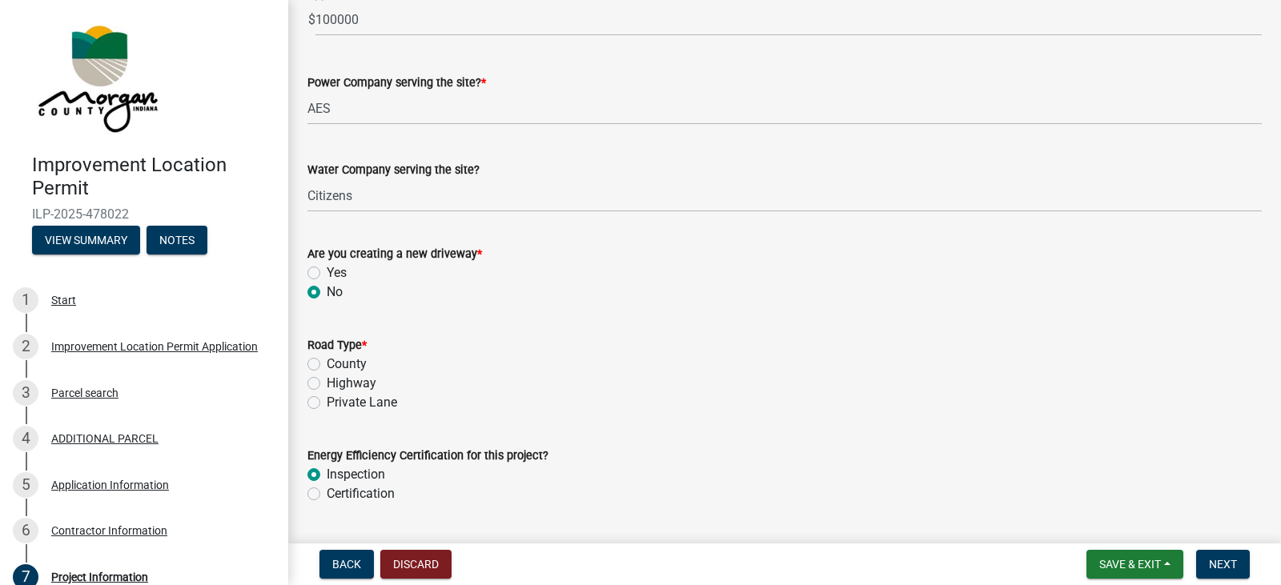
click at [327, 364] on label "County" at bounding box center [347, 364] width 40 height 19
click at [327, 364] on input "County" at bounding box center [332, 360] width 10 height 10
radio input "true"
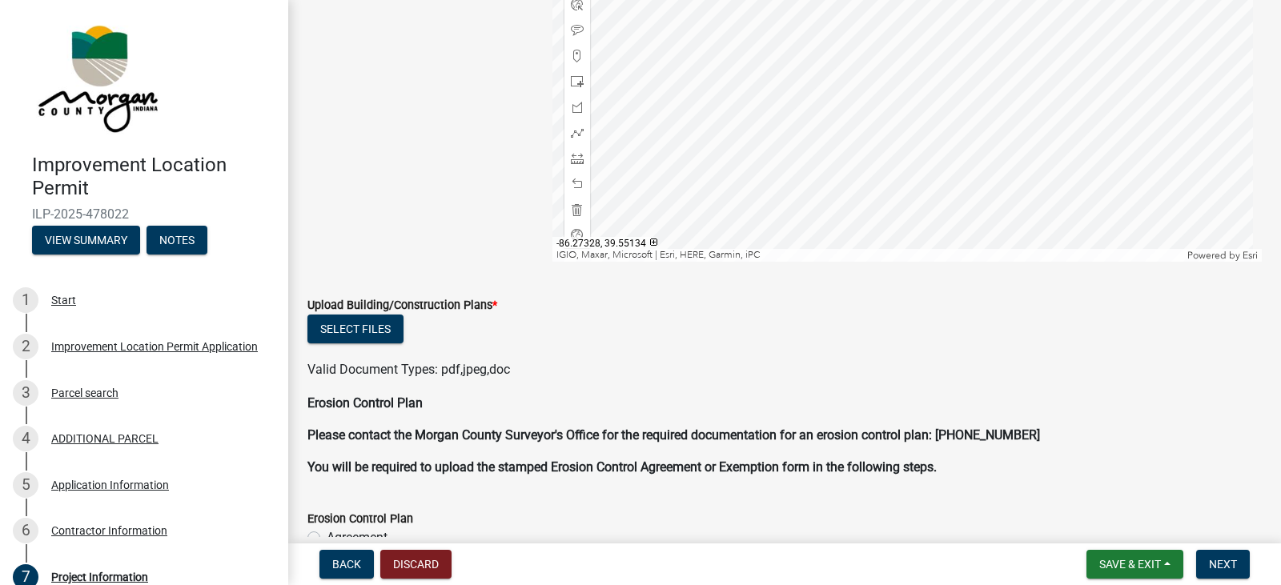
scroll to position [3921, 0]
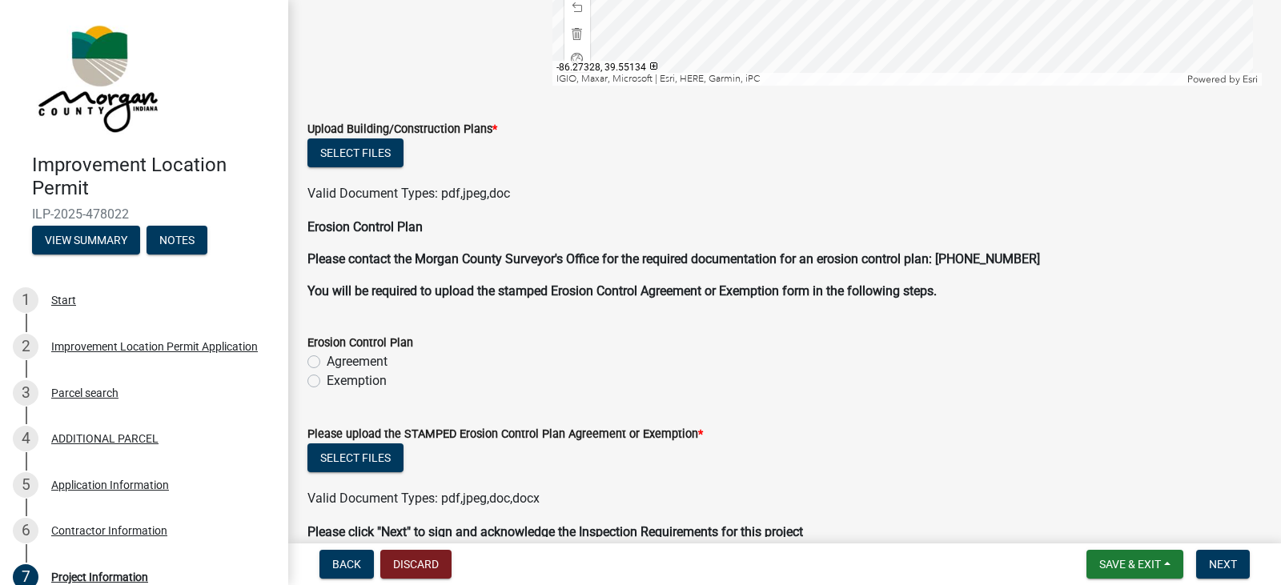
click at [327, 362] on label "Agreement" at bounding box center [357, 361] width 61 height 19
click at [327, 362] on input "Agreement" at bounding box center [332, 357] width 10 height 10
radio input "true"
click at [327, 382] on label "Exemption" at bounding box center [357, 380] width 60 height 19
click at [327, 382] on input "Exemption" at bounding box center [332, 376] width 10 height 10
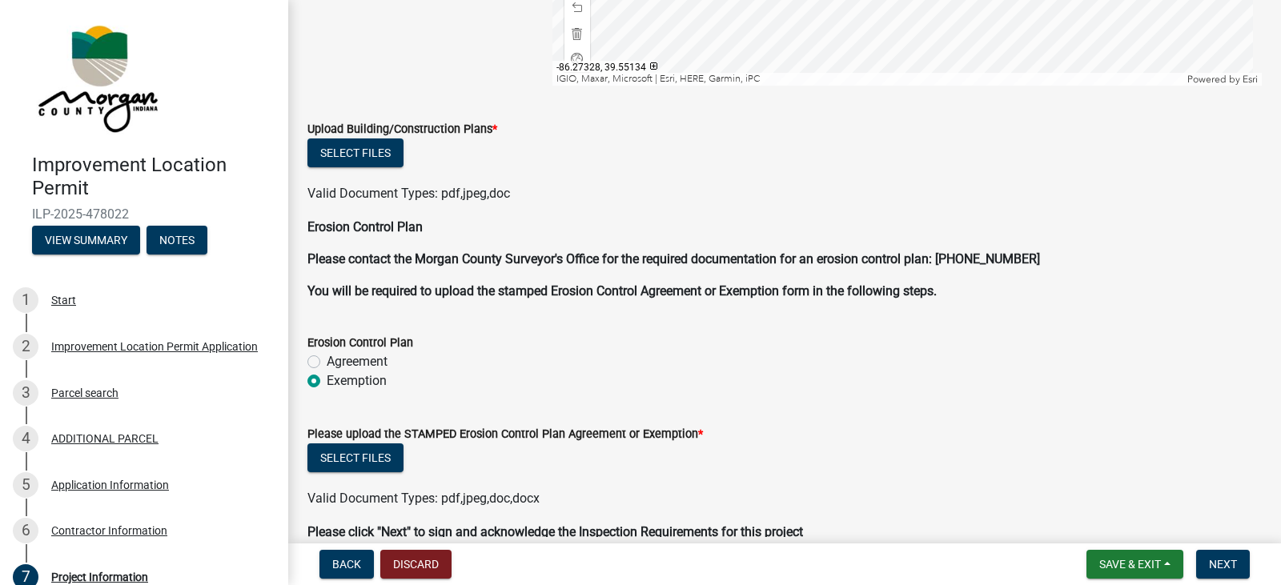
radio input "true"
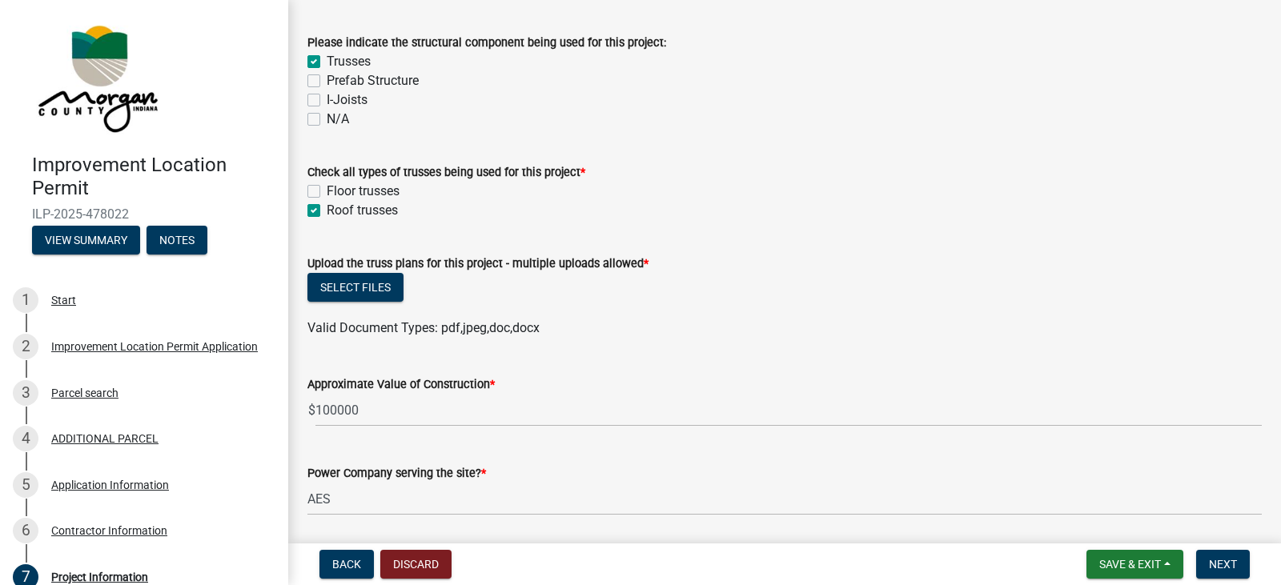
scroll to position [1519, 0]
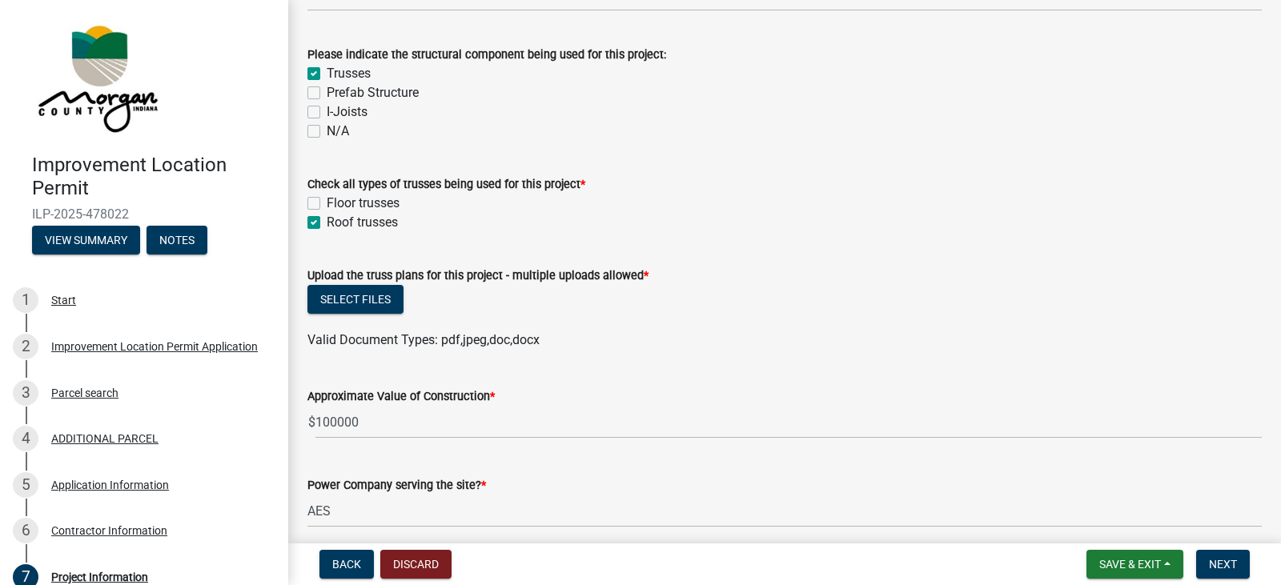
click at [403, 283] on div "Upload the truss plans for this project - multiple uploads allowed *" at bounding box center [784, 275] width 954 height 19
click at [387, 307] on button "Select files" at bounding box center [355, 299] width 96 height 29
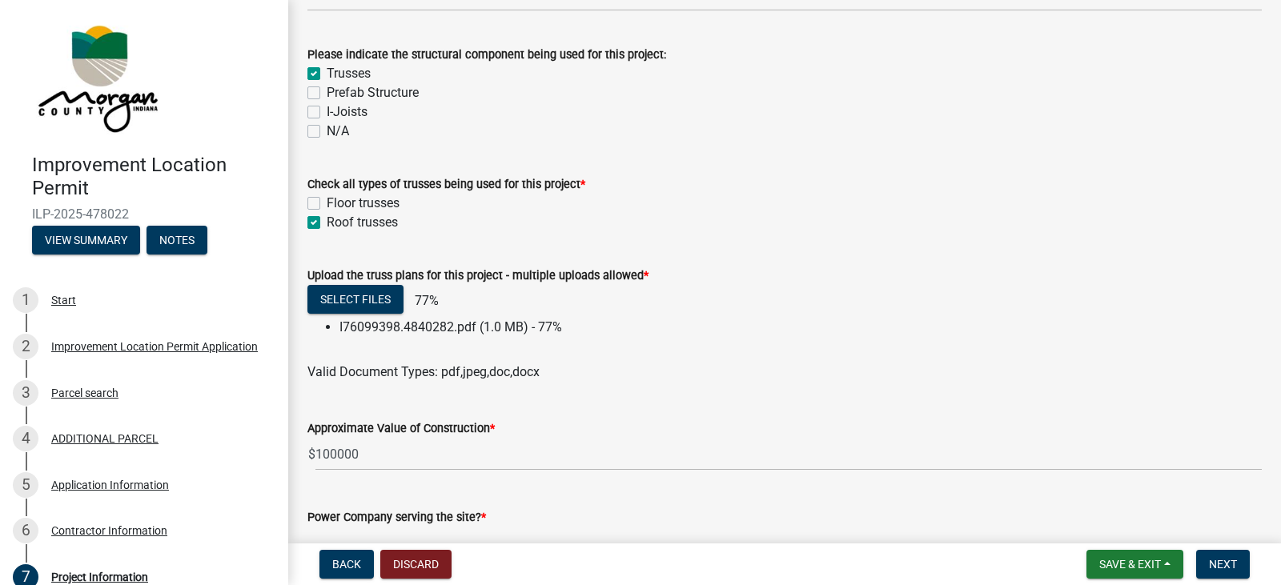
click at [709, 214] on div "Roof trusses" at bounding box center [784, 222] width 954 height 19
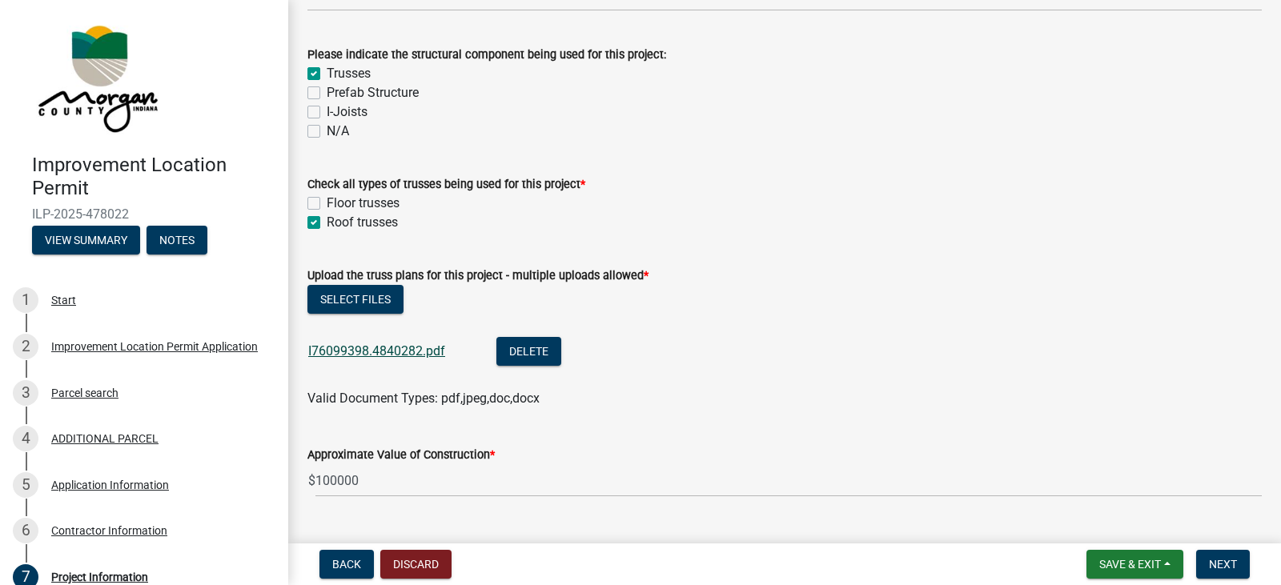
click at [420, 351] on link "I76099398.4840282.pdf" at bounding box center [376, 350] width 137 height 15
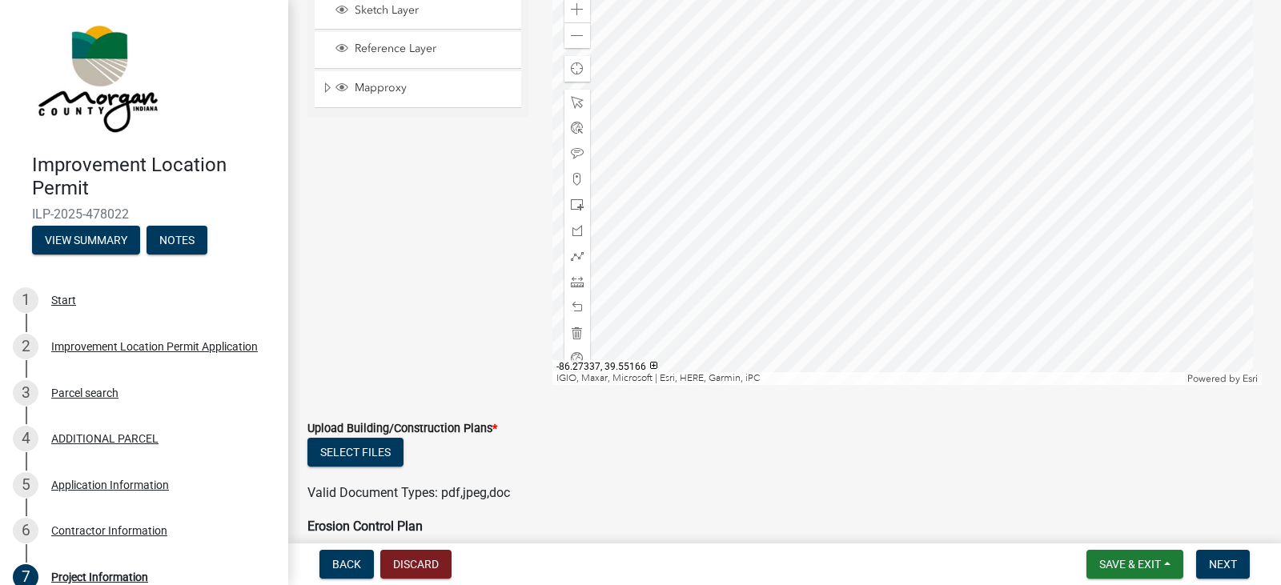
scroll to position [3680, 0]
click at [379, 446] on button "Select files" at bounding box center [355, 451] width 96 height 29
click at [344, 452] on button "Select files" at bounding box center [355, 451] width 96 height 29
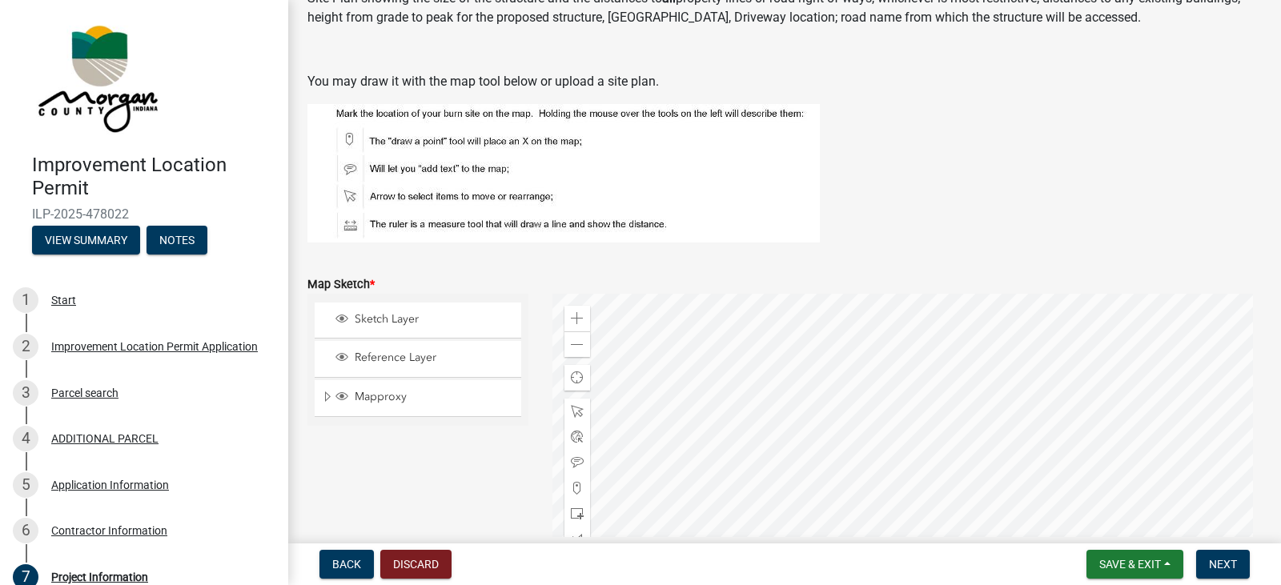
scroll to position [3451, 0]
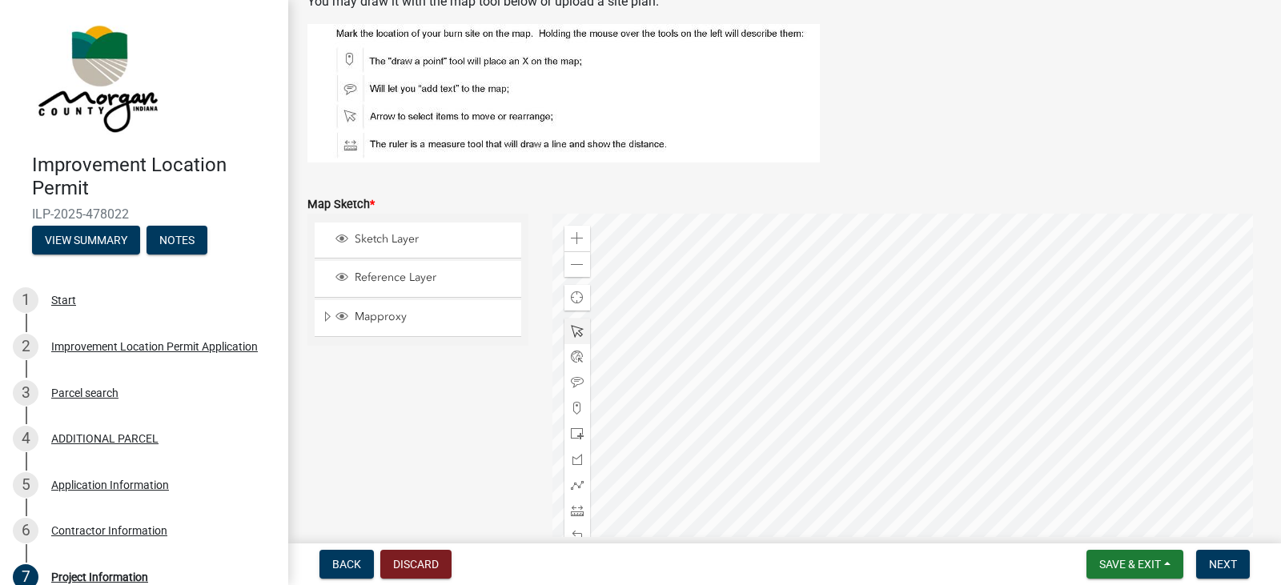
click at [863, 446] on div at bounding box center [907, 414] width 710 height 400
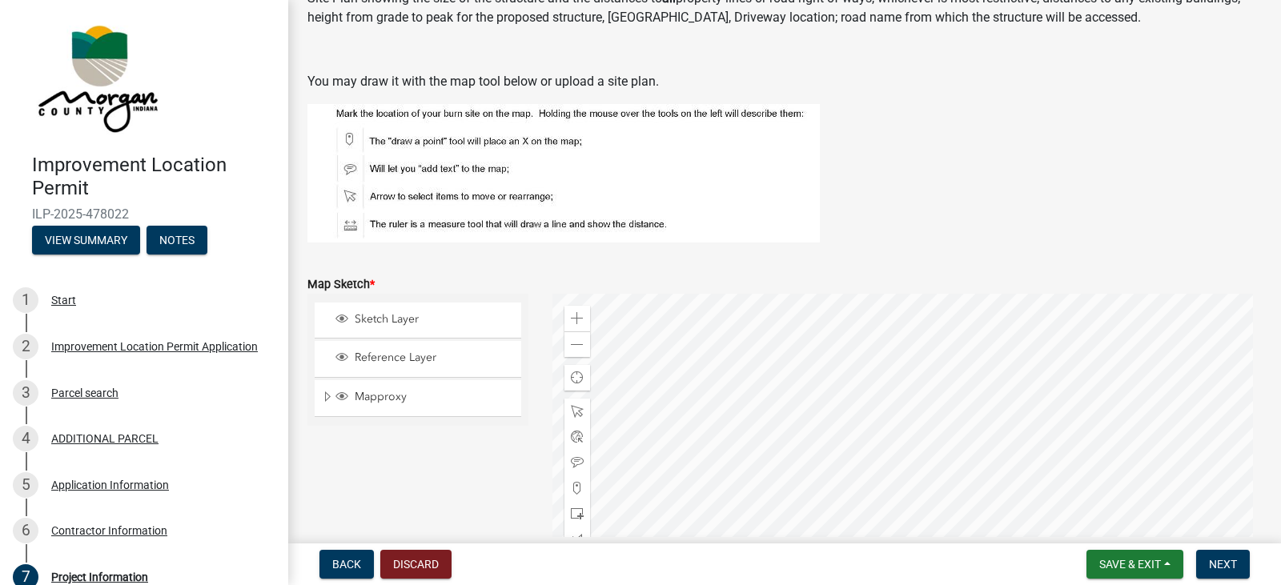
scroll to position [3691, 0]
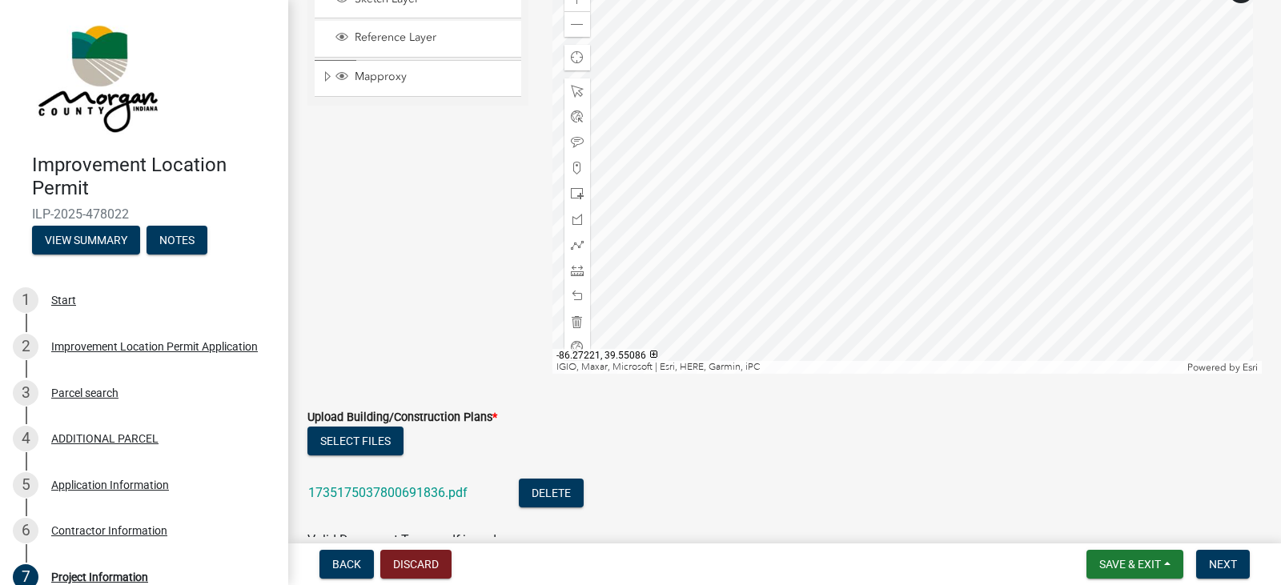
click at [771, 175] on div at bounding box center [907, 174] width 710 height 400
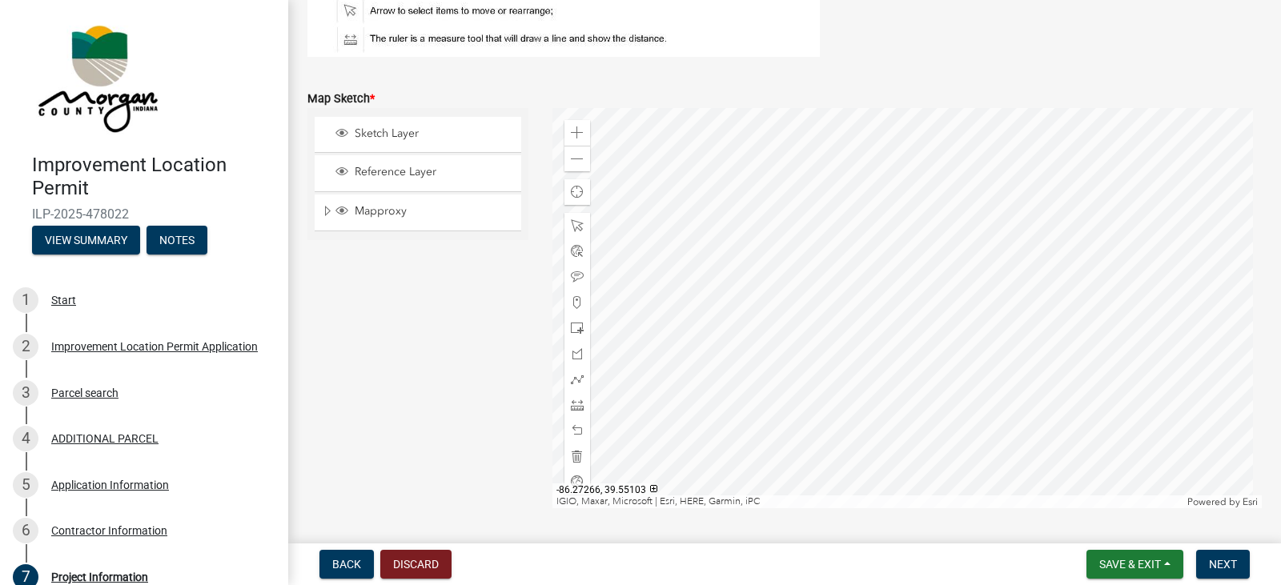
scroll to position [3531, 0]
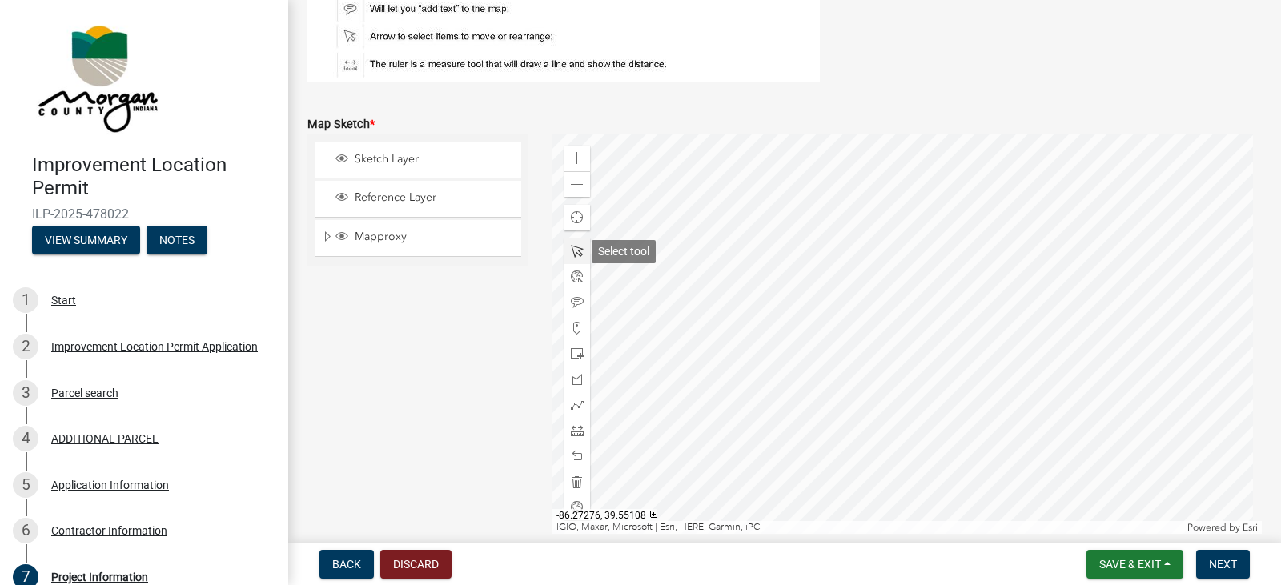
click at [571, 255] on span at bounding box center [577, 251] width 13 height 13
click at [777, 339] on div at bounding box center [907, 334] width 710 height 400
click at [773, 340] on div at bounding box center [907, 334] width 710 height 400
click at [572, 333] on span at bounding box center [577, 328] width 13 height 13
click at [779, 340] on div at bounding box center [907, 334] width 710 height 400
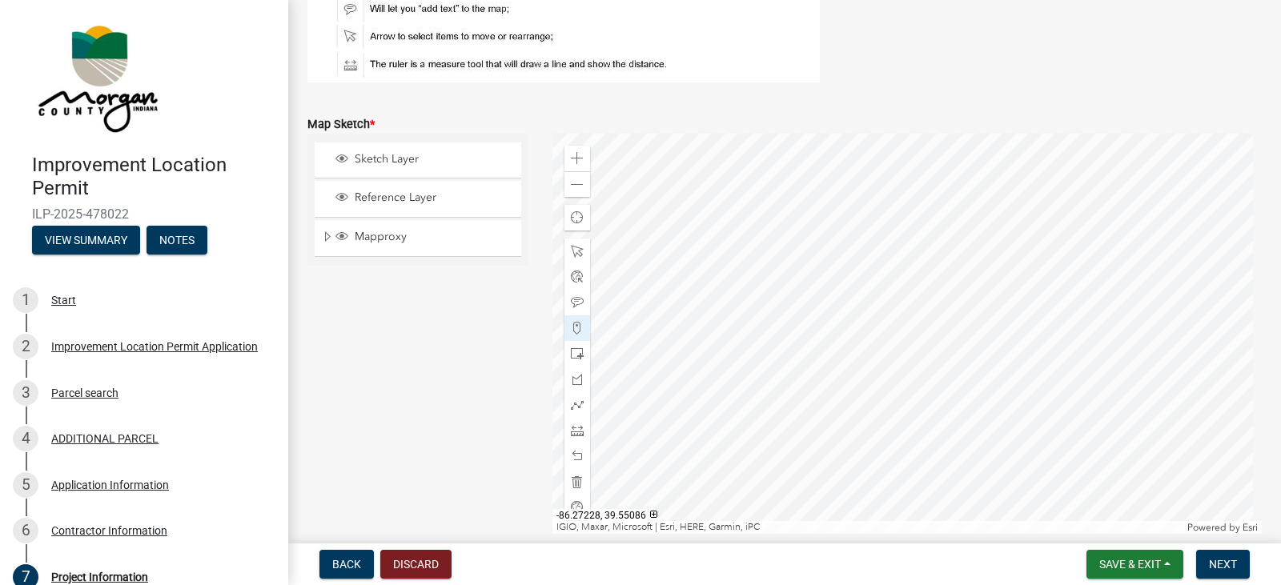
click at [735, 338] on div at bounding box center [907, 334] width 710 height 400
click at [778, 389] on div at bounding box center [907, 334] width 710 height 400
click at [733, 387] on div at bounding box center [907, 334] width 710 height 400
click at [685, 336] on div at bounding box center [907, 334] width 710 height 400
click at [685, 388] on div at bounding box center [907, 334] width 710 height 400
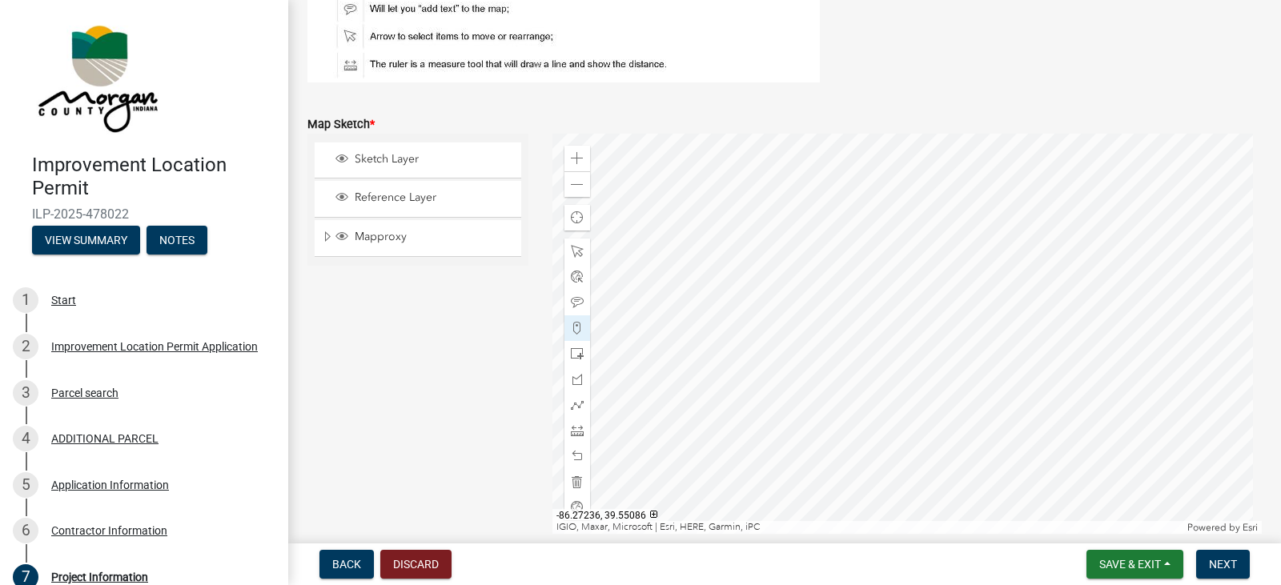
click at [704, 335] on div at bounding box center [907, 334] width 710 height 400
click at [721, 335] on div at bounding box center [907, 334] width 710 height 400
click at [723, 310] on div at bounding box center [907, 334] width 710 height 400
click at [697, 307] on div at bounding box center [907, 334] width 710 height 400
click at [575, 462] on span at bounding box center [577, 456] width 13 height 13
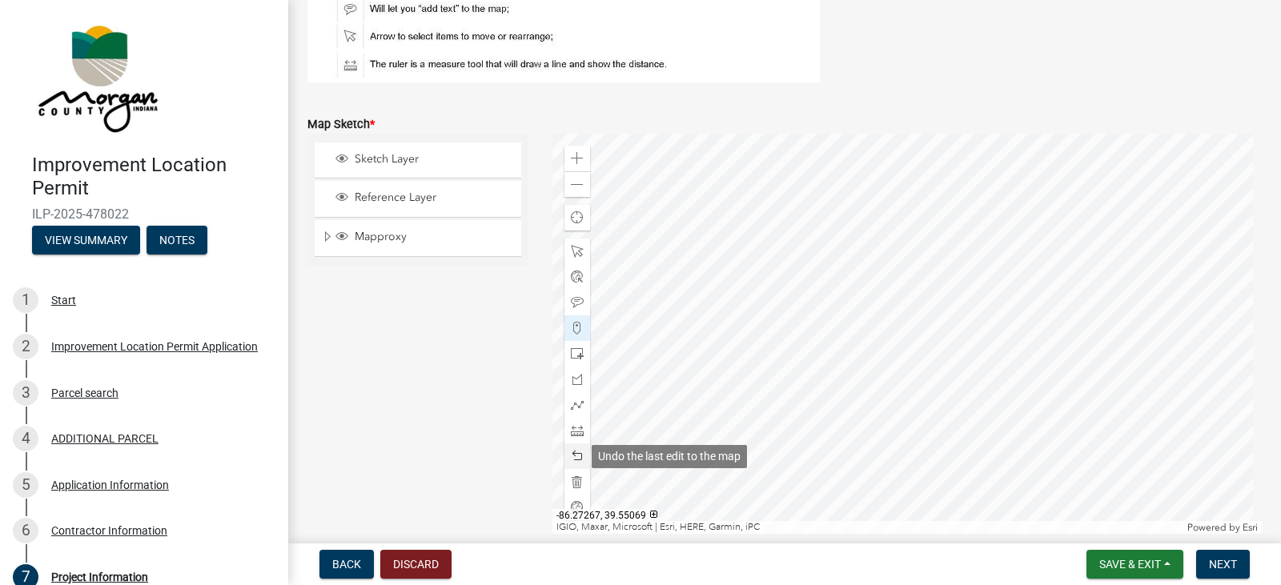
click at [575, 462] on span at bounding box center [577, 456] width 13 height 13
click at [704, 390] on div at bounding box center [907, 334] width 710 height 400
click at [718, 390] on div at bounding box center [907, 334] width 710 height 400
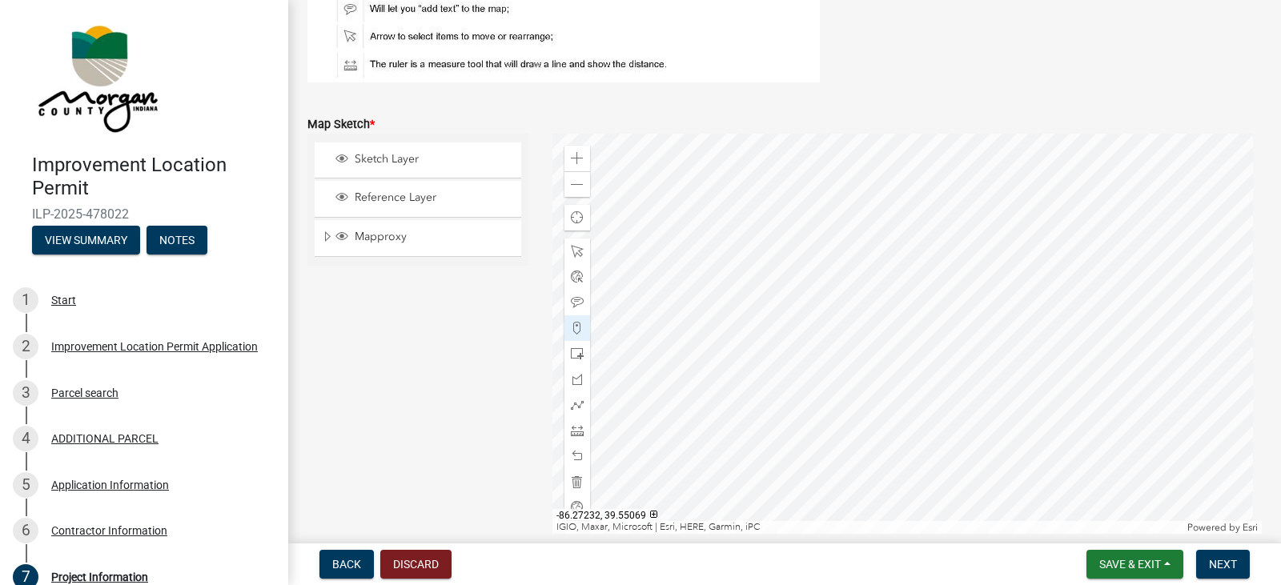
click at [721, 417] on div at bounding box center [907, 334] width 710 height 400
click at [703, 417] on div at bounding box center [907, 334] width 710 height 400
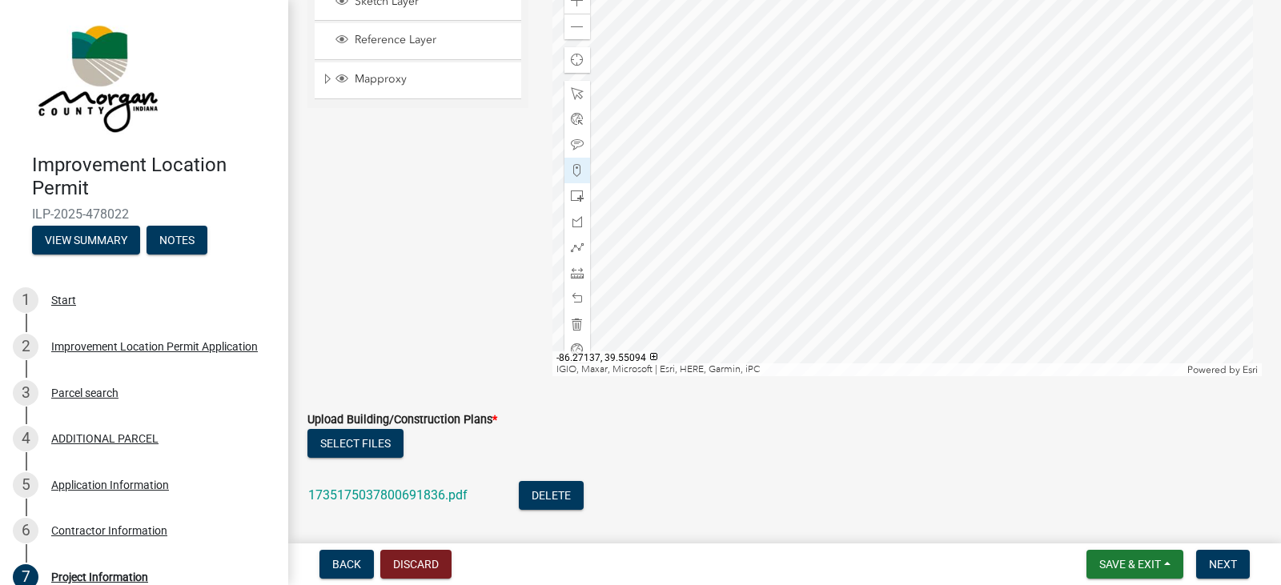
scroll to position [3611, 0]
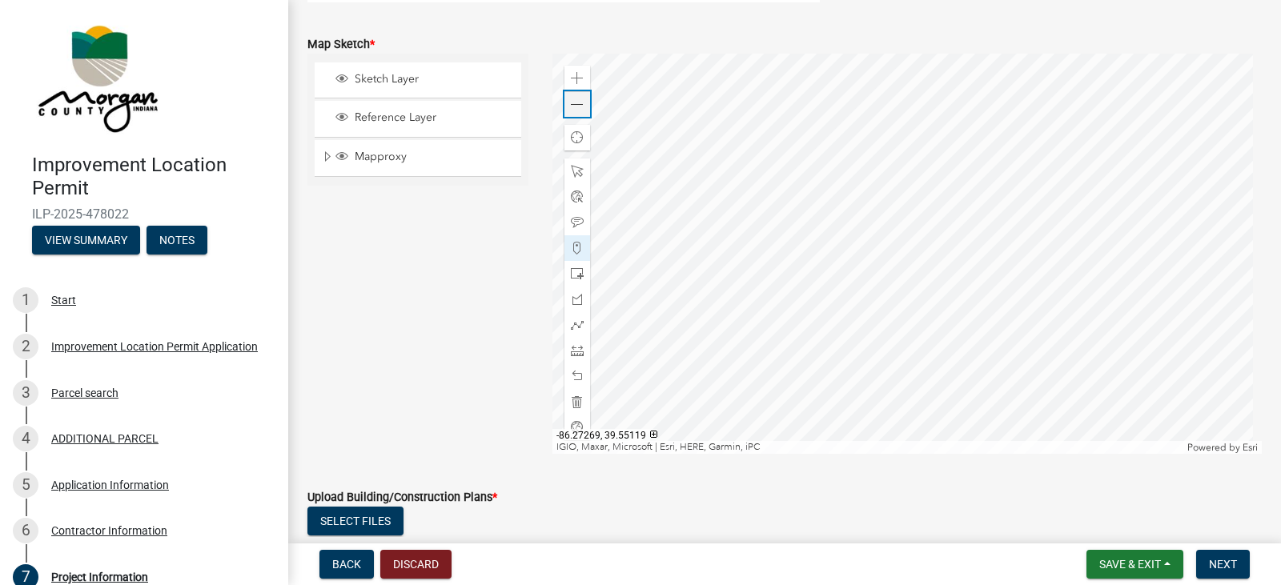
click at [580, 106] on span at bounding box center [577, 104] width 13 height 13
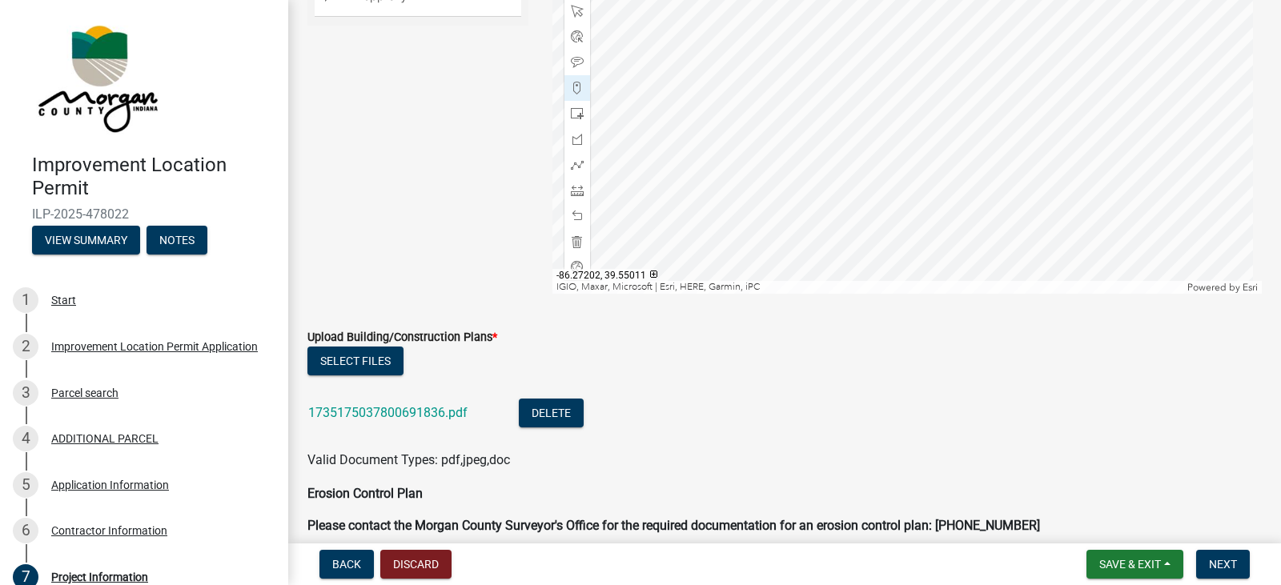
scroll to position [3531, 0]
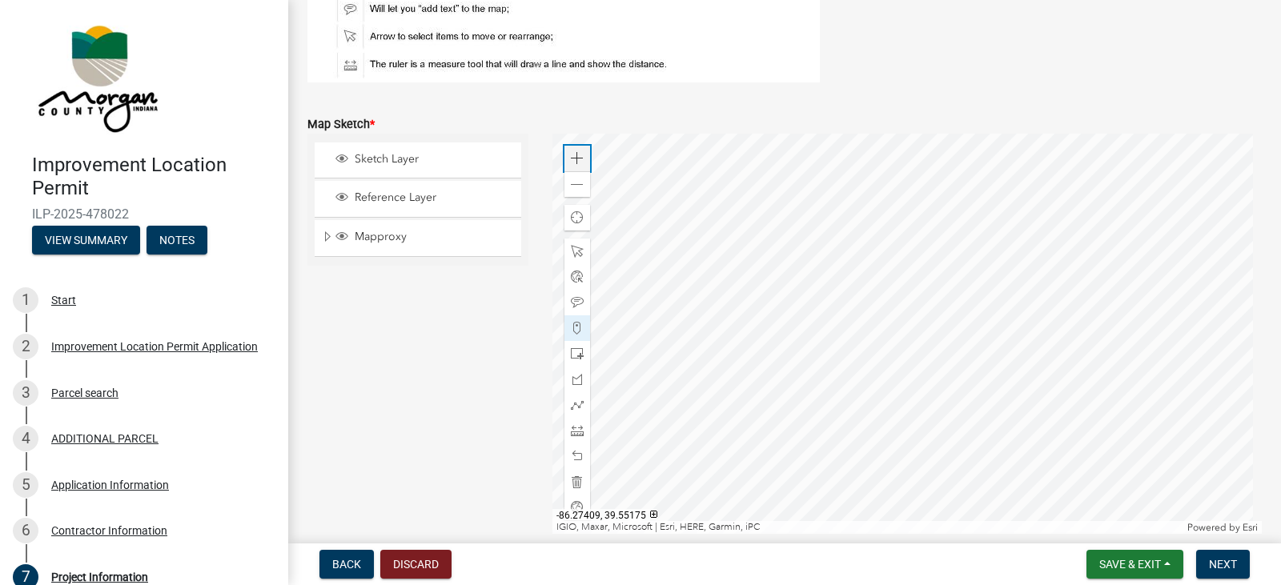
click at [572, 157] on span at bounding box center [577, 158] width 13 height 13
click at [572, 162] on span at bounding box center [577, 158] width 13 height 13
click at [915, 200] on div at bounding box center [907, 334] width 710 height 400
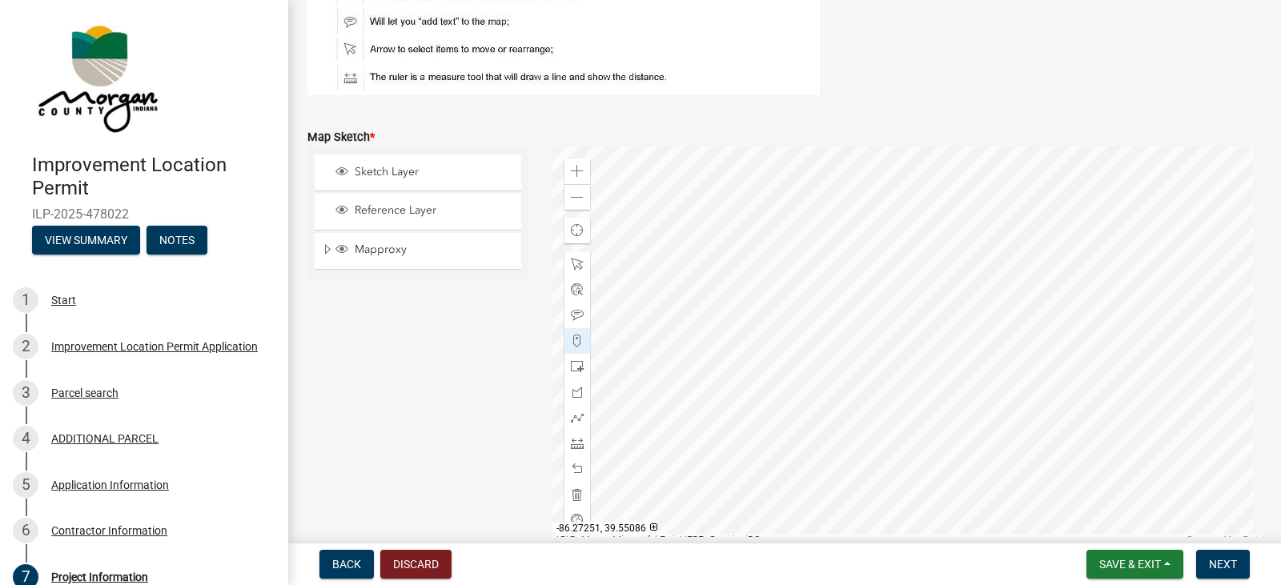
scroll to position [3637, 0]
